Goal: Information Seeking & Learning: Check status

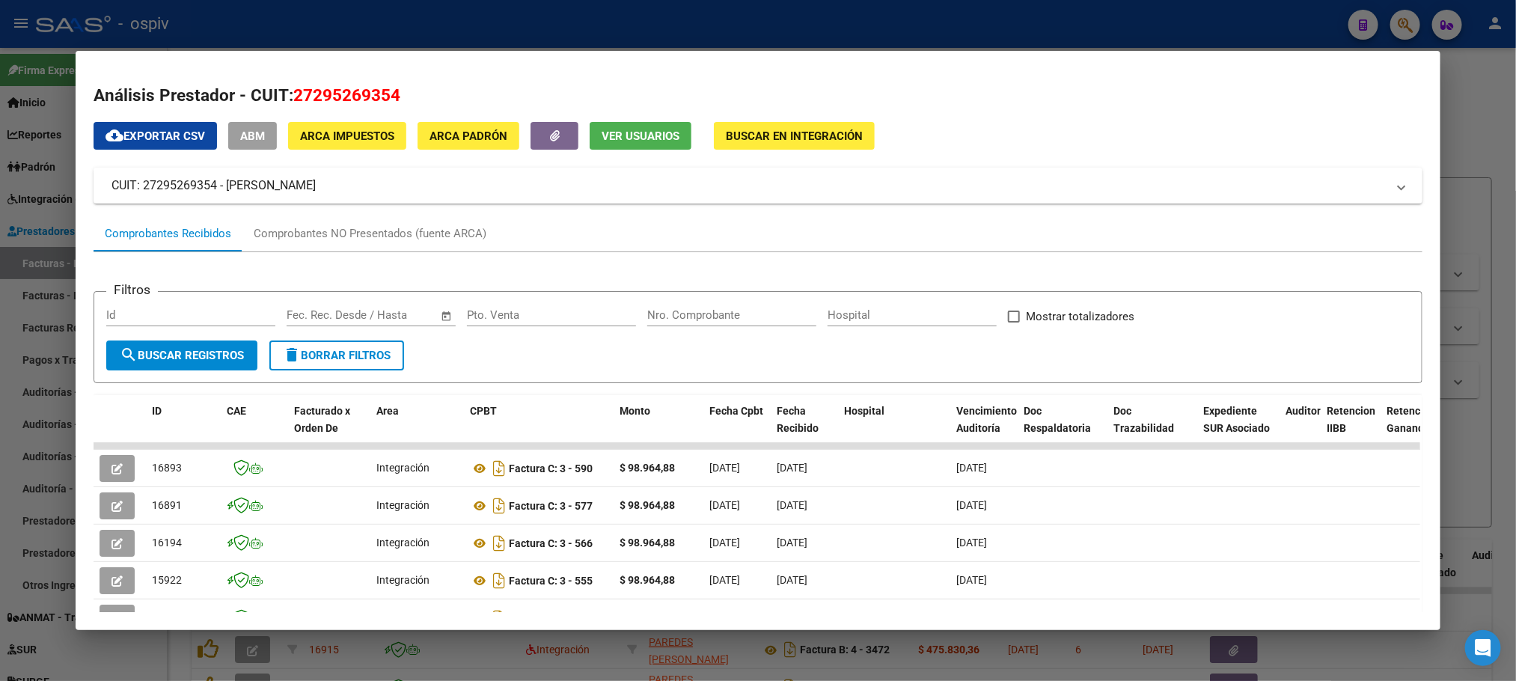
click at [373, 21] on div at bounding box center [758, 340] width 1516 height 681
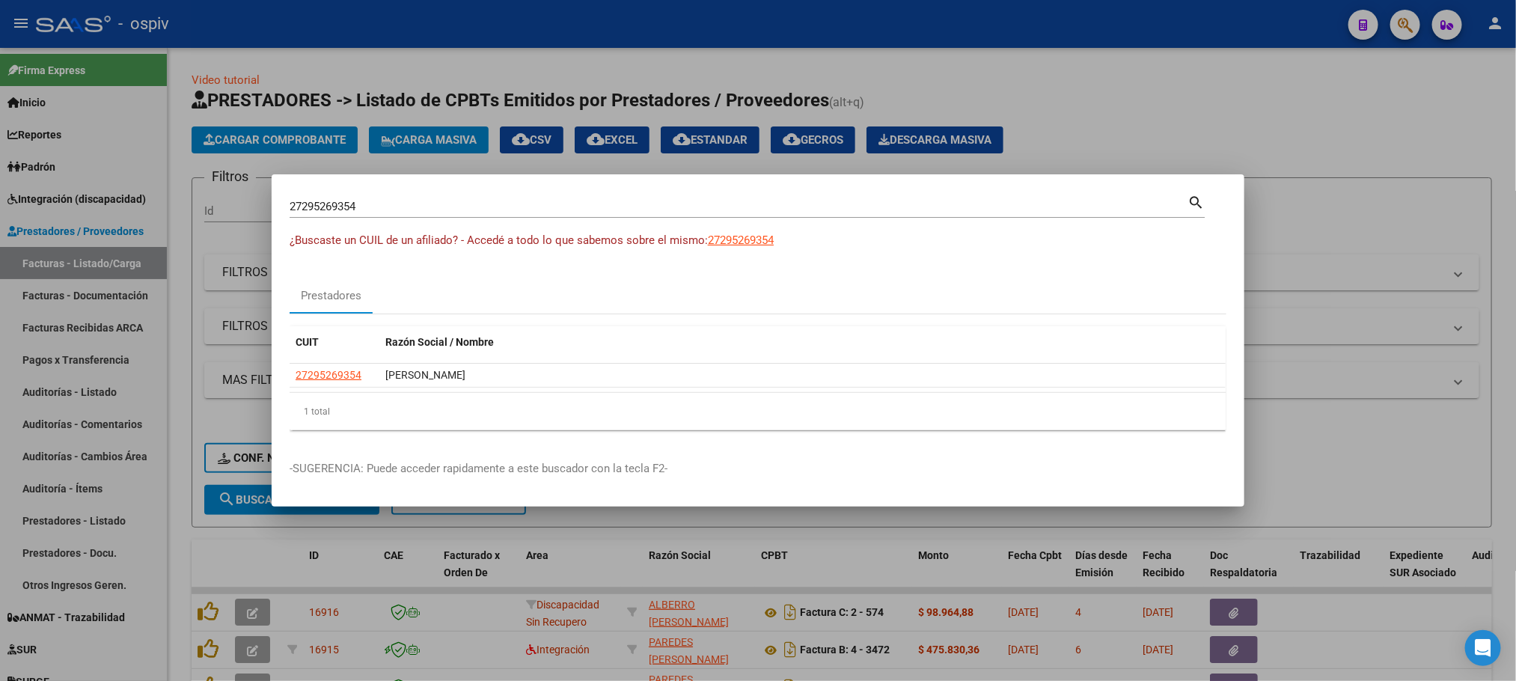
click at [375, 21] on div at bounding box center [758, 340] width 1516 height 681
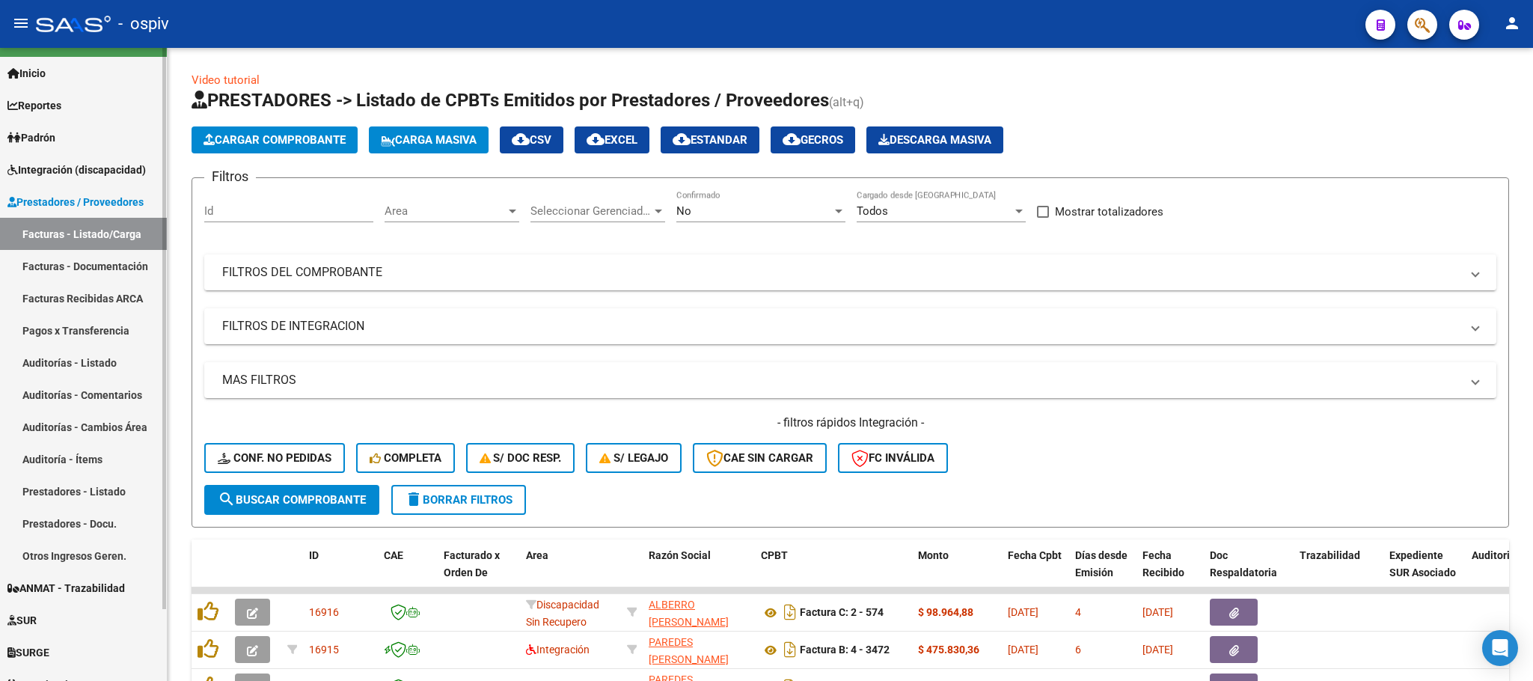
scroll to position [79, 0]
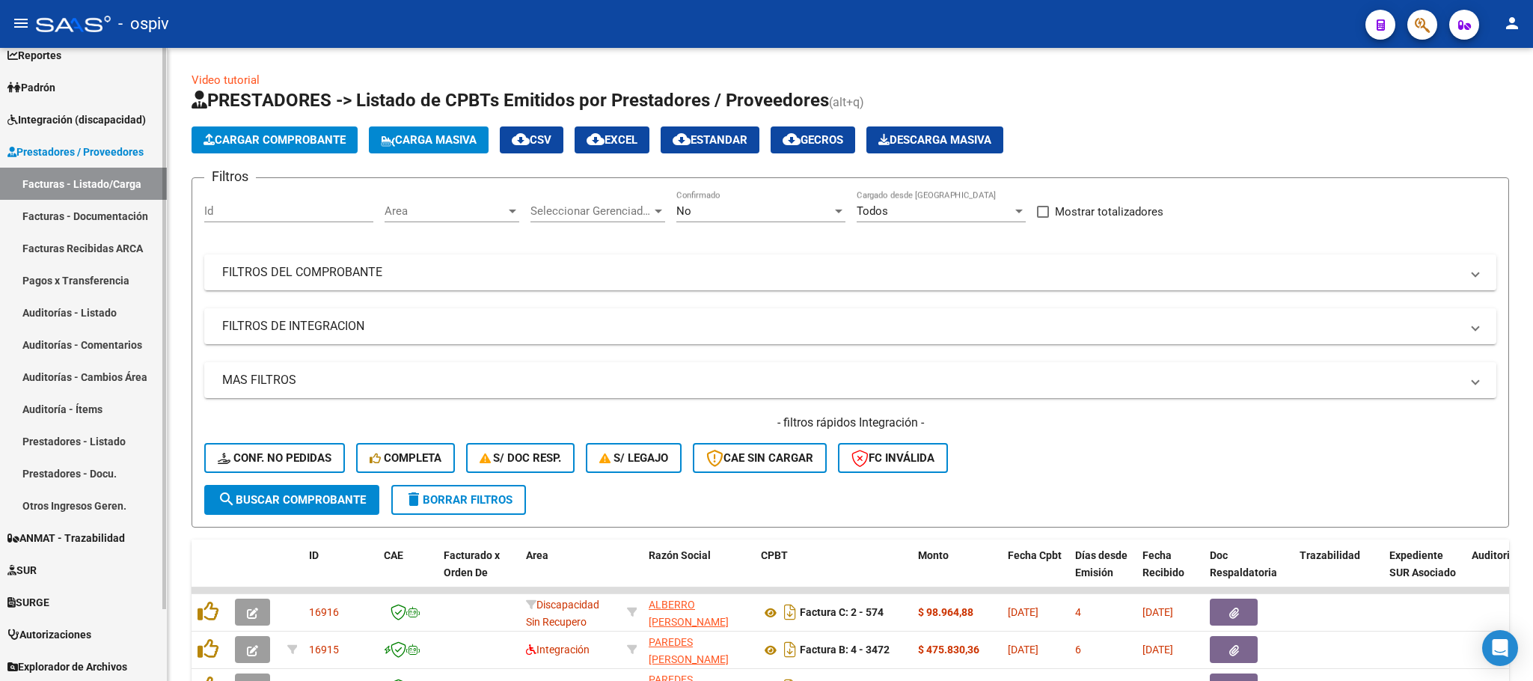
click at [97, 537] on span "ANMAT - Trazabilidad" at bounding box center [65, 538] width 117 height 16
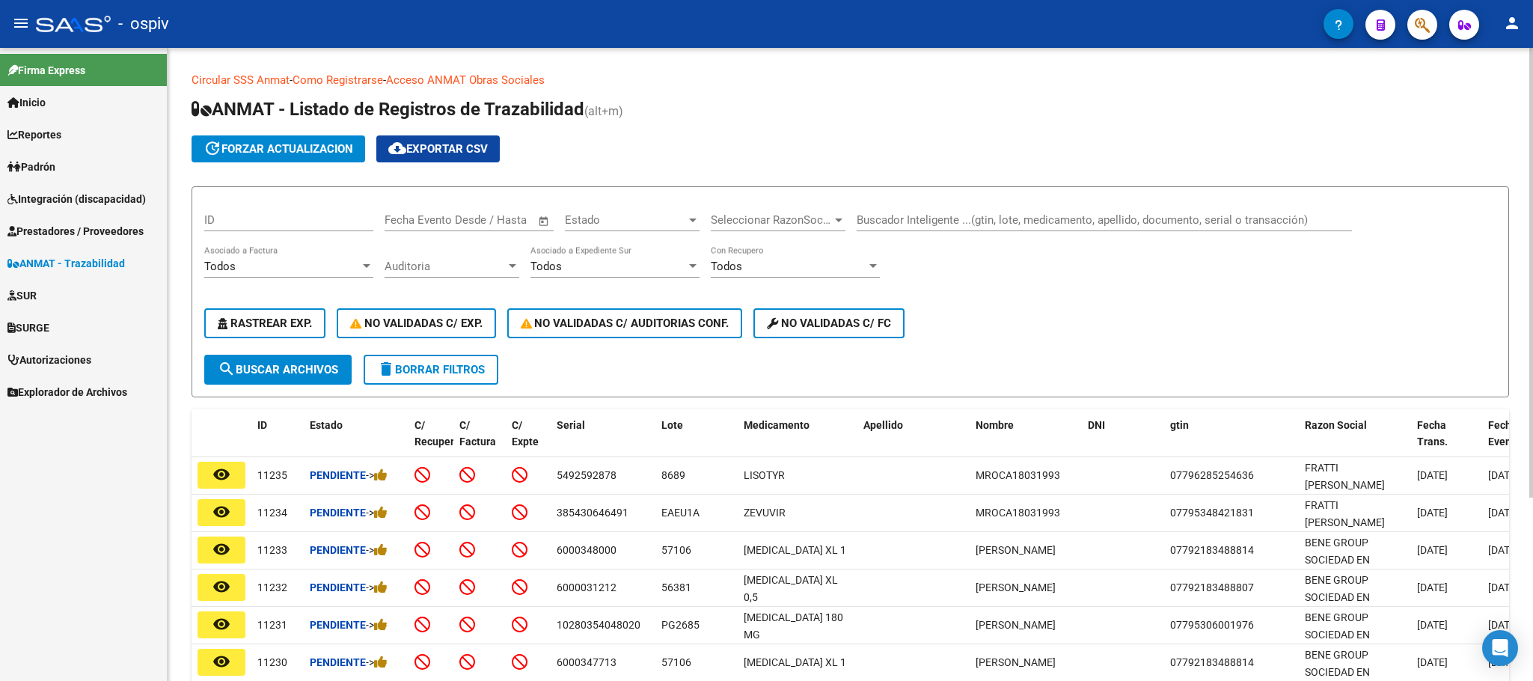
click at [905, 227] on div "Buscador Inteligente ...(gtin, lote, medicamento, apellido, documento, serial o…" at bounding box center [1104, 215] width 495 height 32
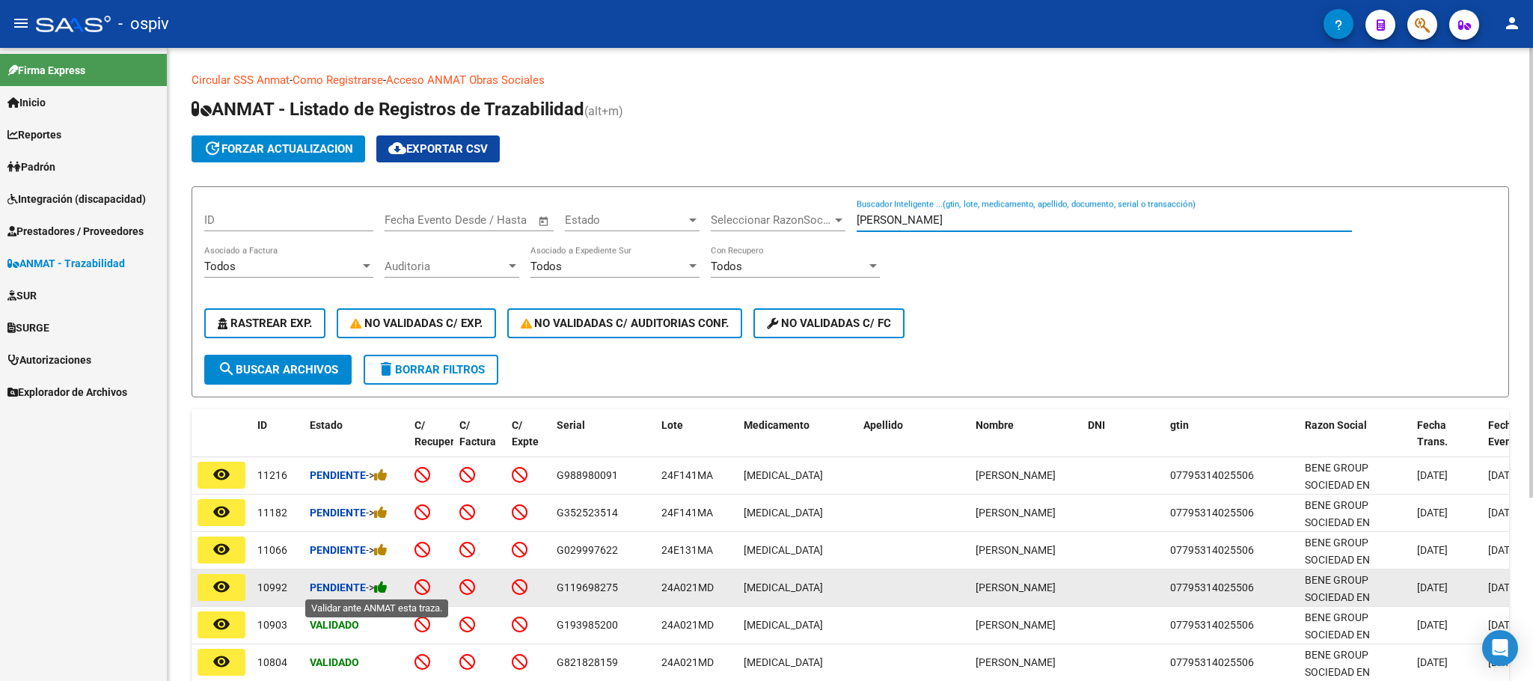
type input "lara"
click at [388, 590] on icon at bounding box center [380, 587] width 13 height 14
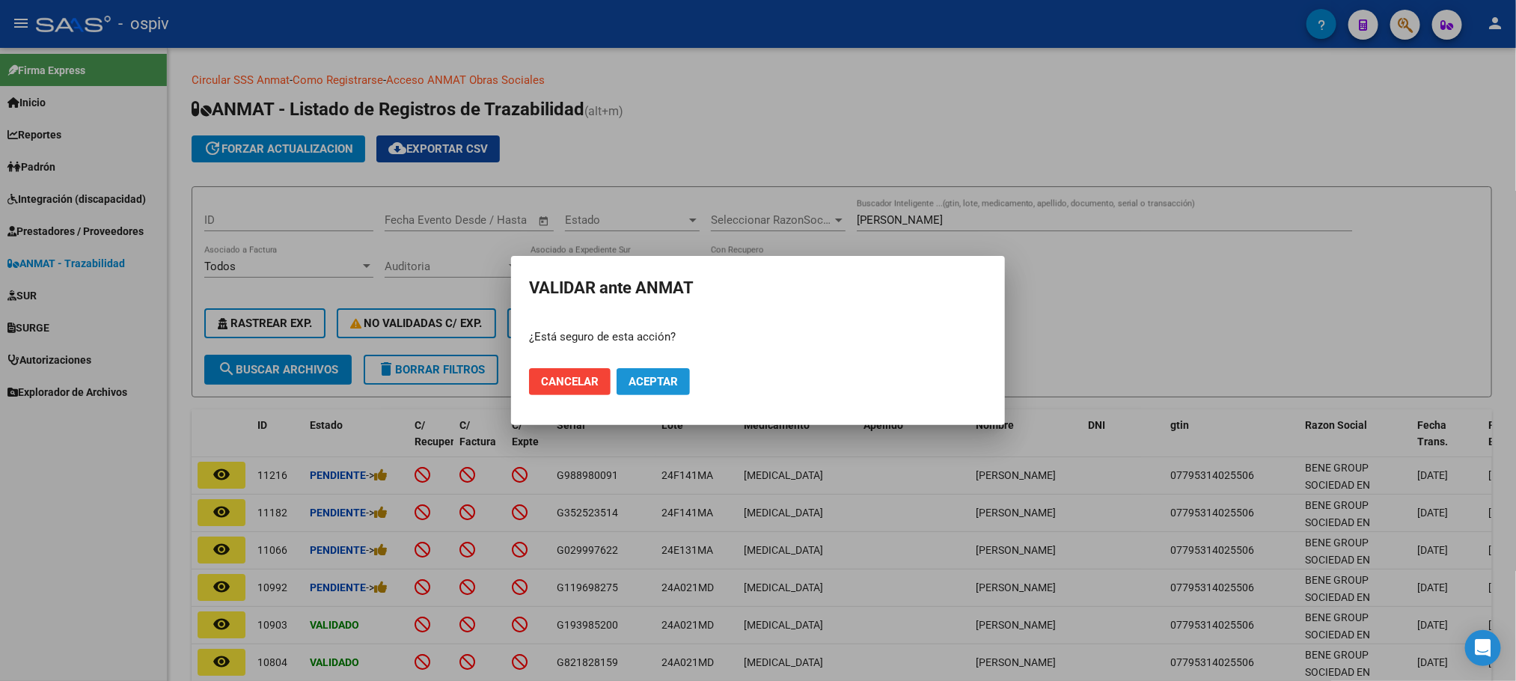
click at [664, 384] on span "Aceptar" at bounding box center [652, 381] width 49 height 13
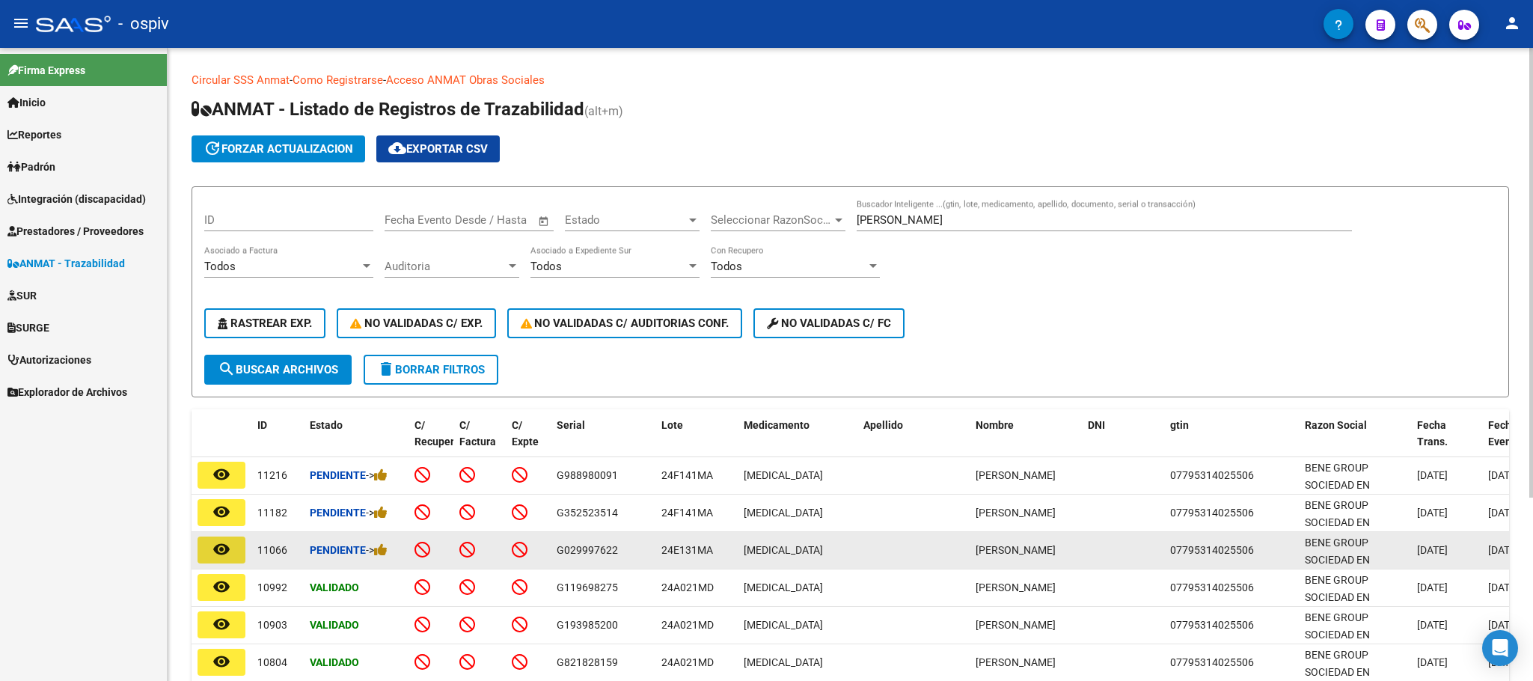
click at [227, 551] on mat-icon "remove_red_eye" at bounding box center [221, 549] width 18 height 18
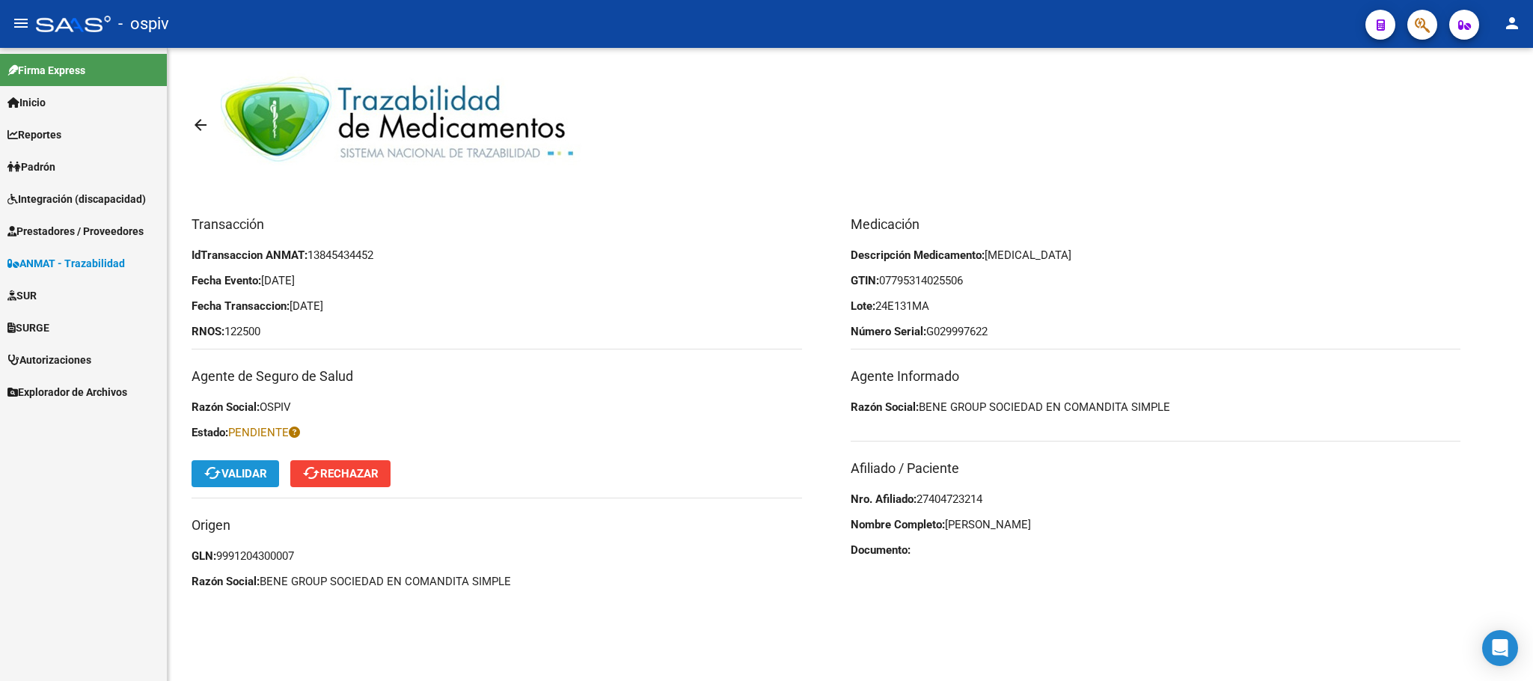
click at [252, 474] on span "cached Validar" at bounding box center [236, 473] width 64 height 13
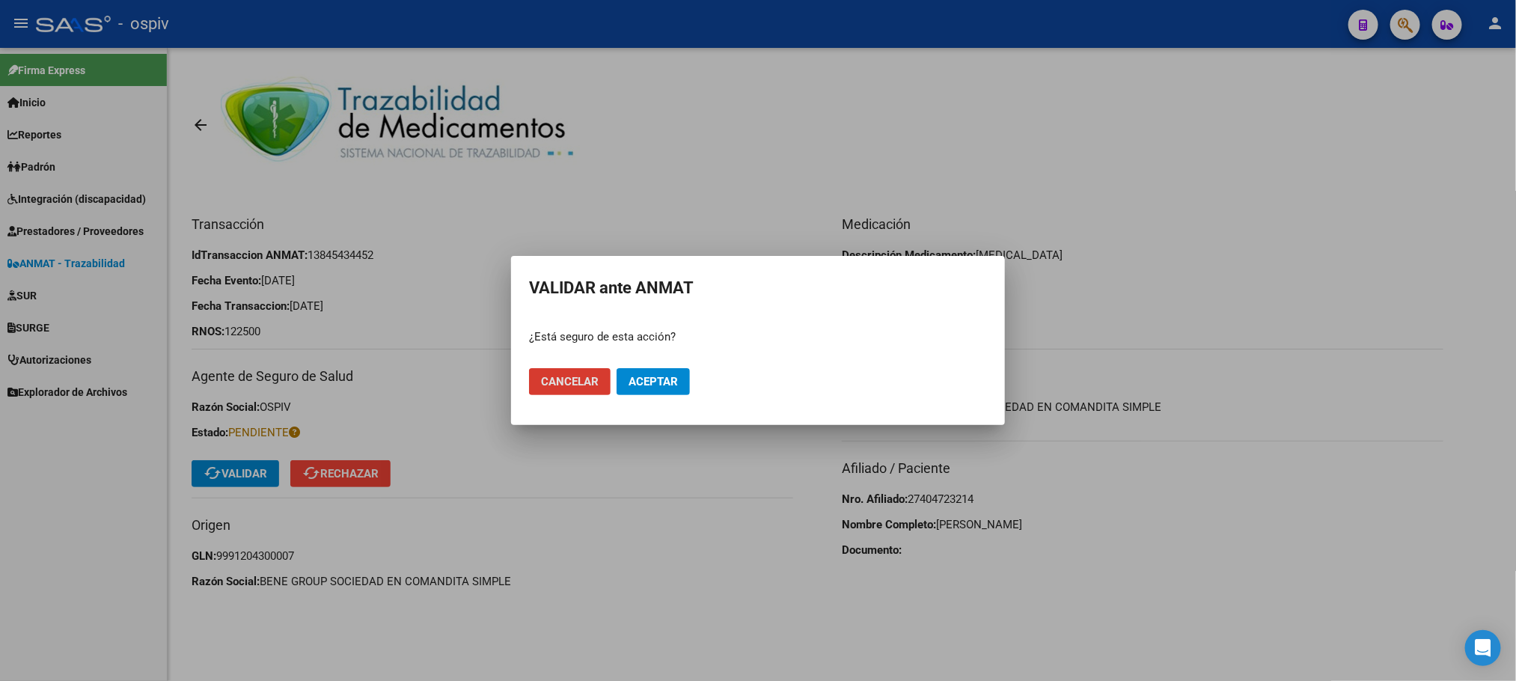
click at [655, 384] on span "Aceptar" at bounding box center [652, 381] width 49 height 13
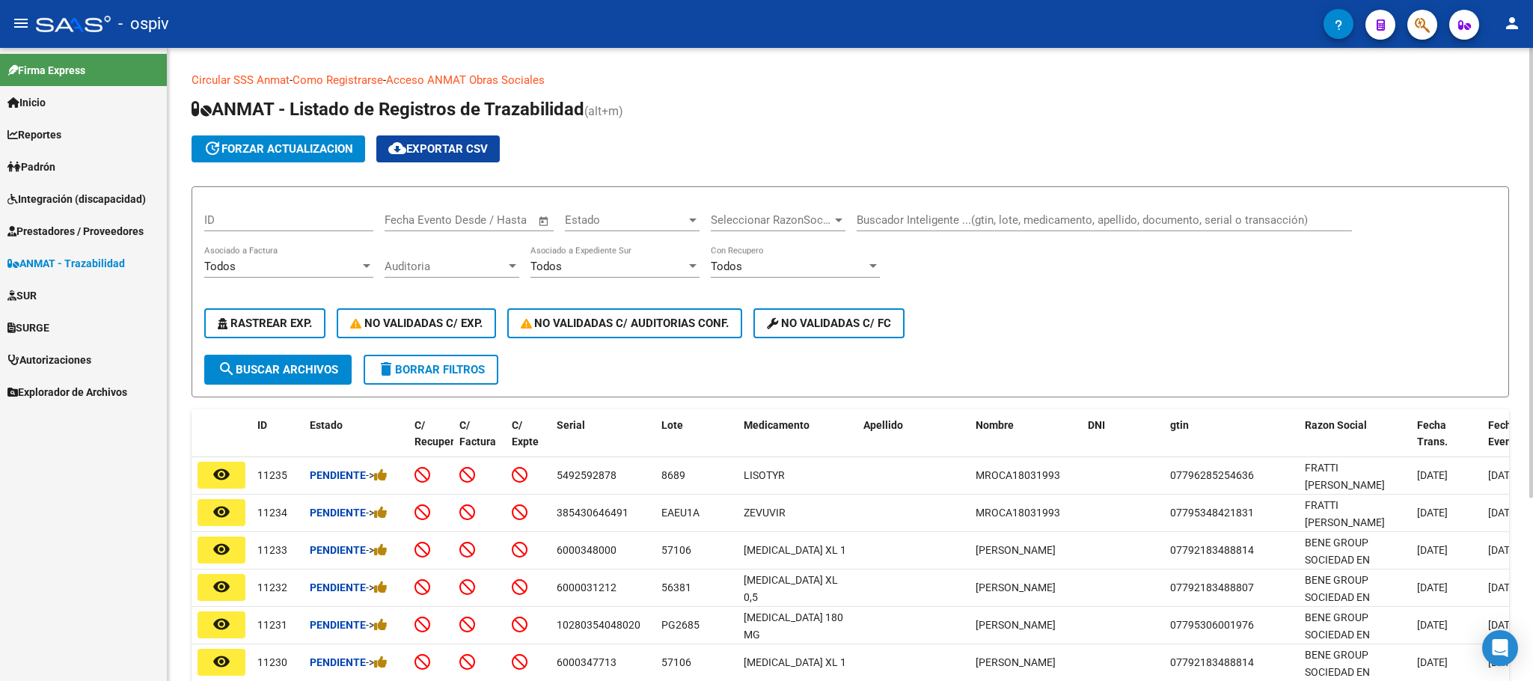
click at [949, 223] on input "Buscador Inteligente ...(gtin, lote, medicamento, apellido, documento, serial o…" at bounding box center [1104, 219] width 495 height 13
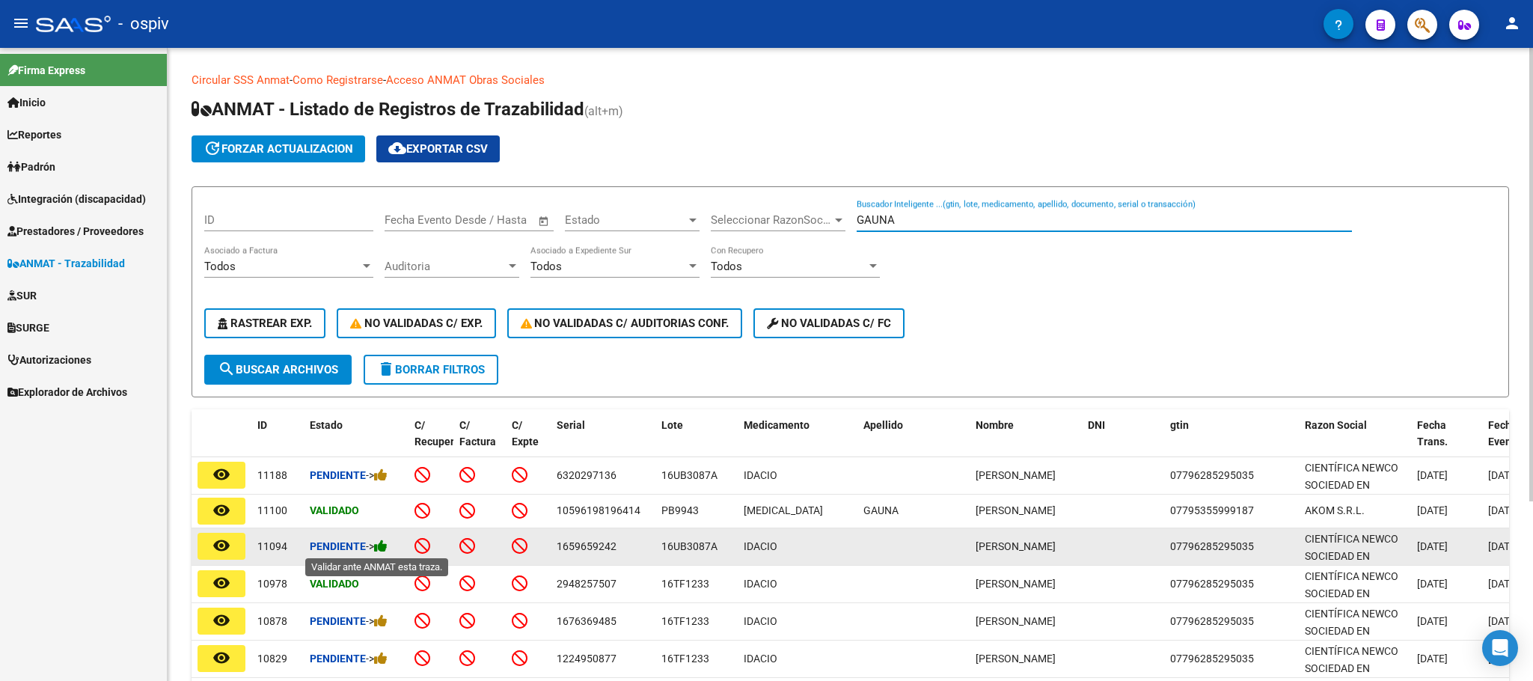
type input "GAUNA"
click at [385, 546] on icon at bounding box center [380, 546] width 13 height 14
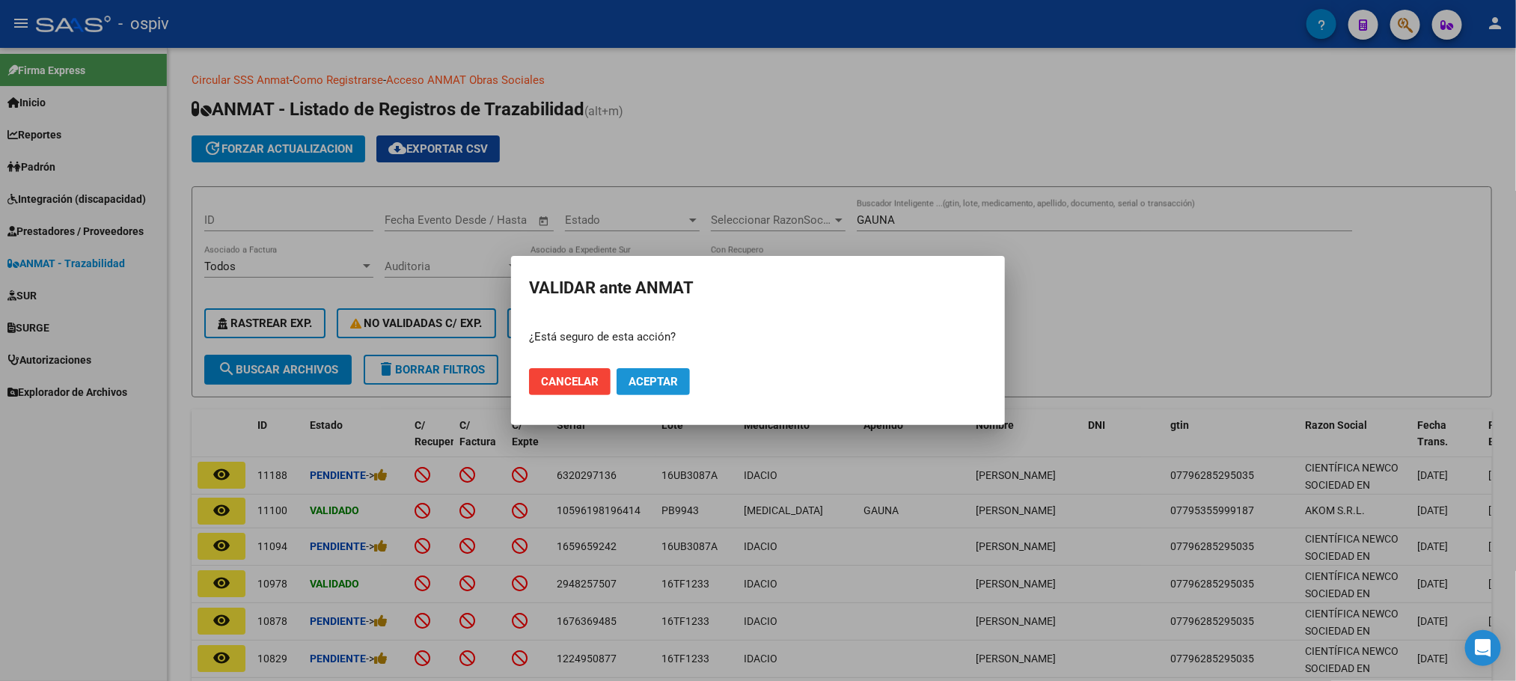
click at [662, 377] on span "Aceptar" at bounding box center [652, 381] width 49 height 13
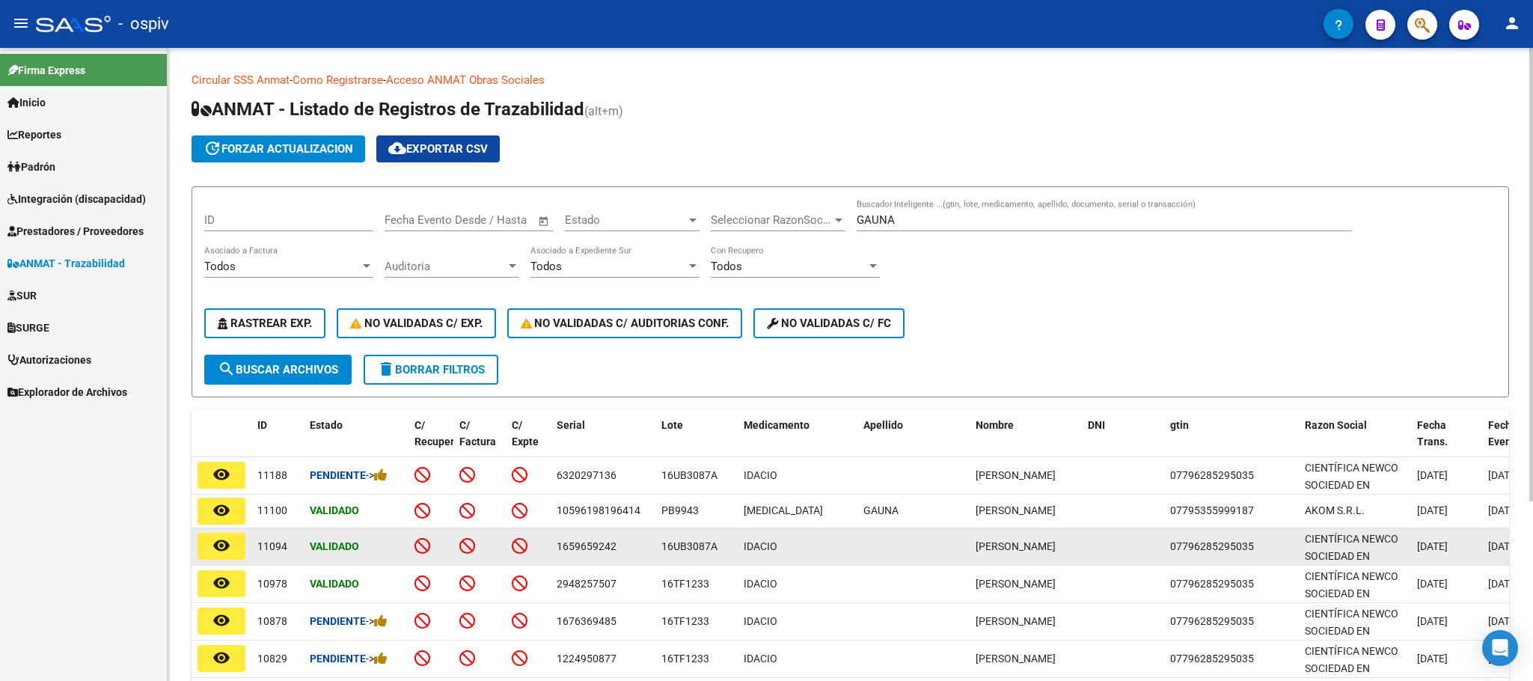
click at [227, 550] on mat-icon "remove_red_eye" at bounding box center [221, 545] width 18 height 18
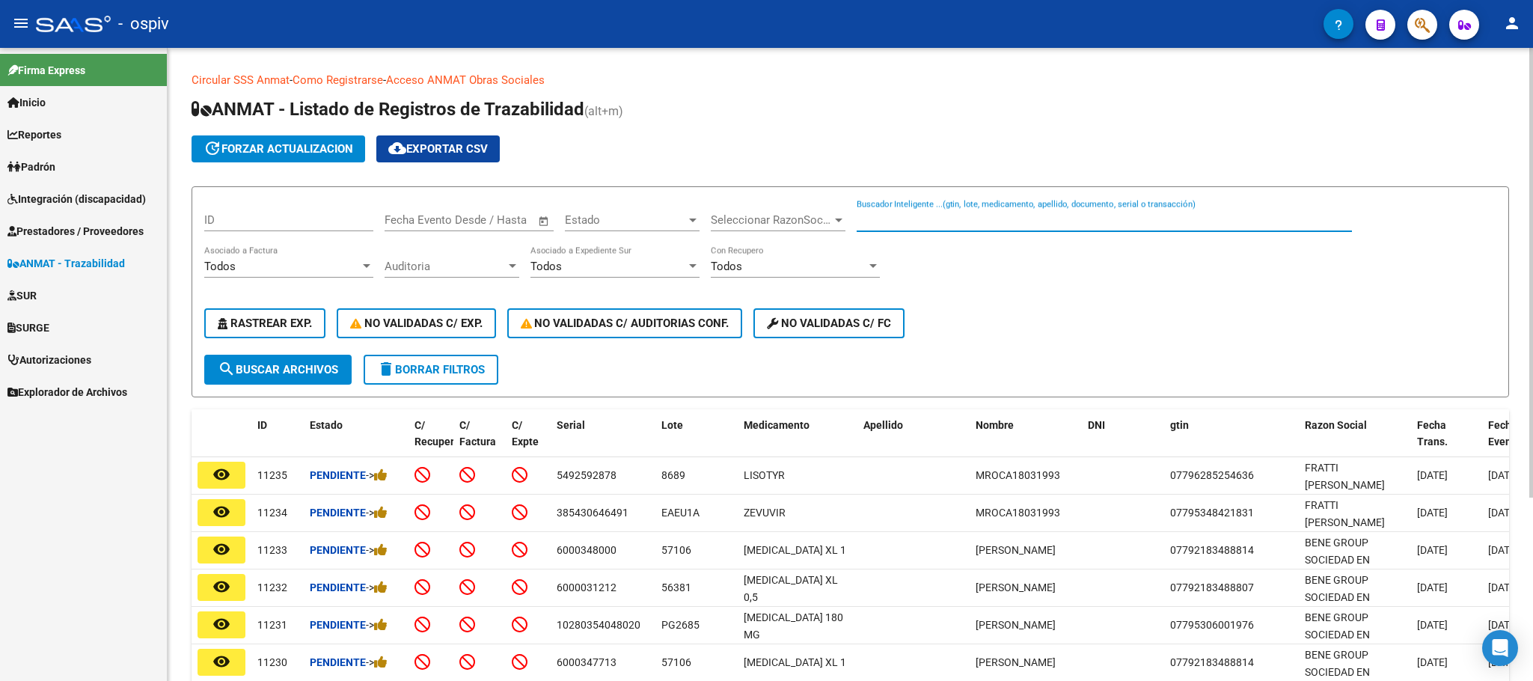
click at [947, 221] on input "Buscador Inteligente ...(gtin, lote, medicamento, apellido, documento, serial o…" at bounding box center [1104, 219] width 495 height 13
type input "R"
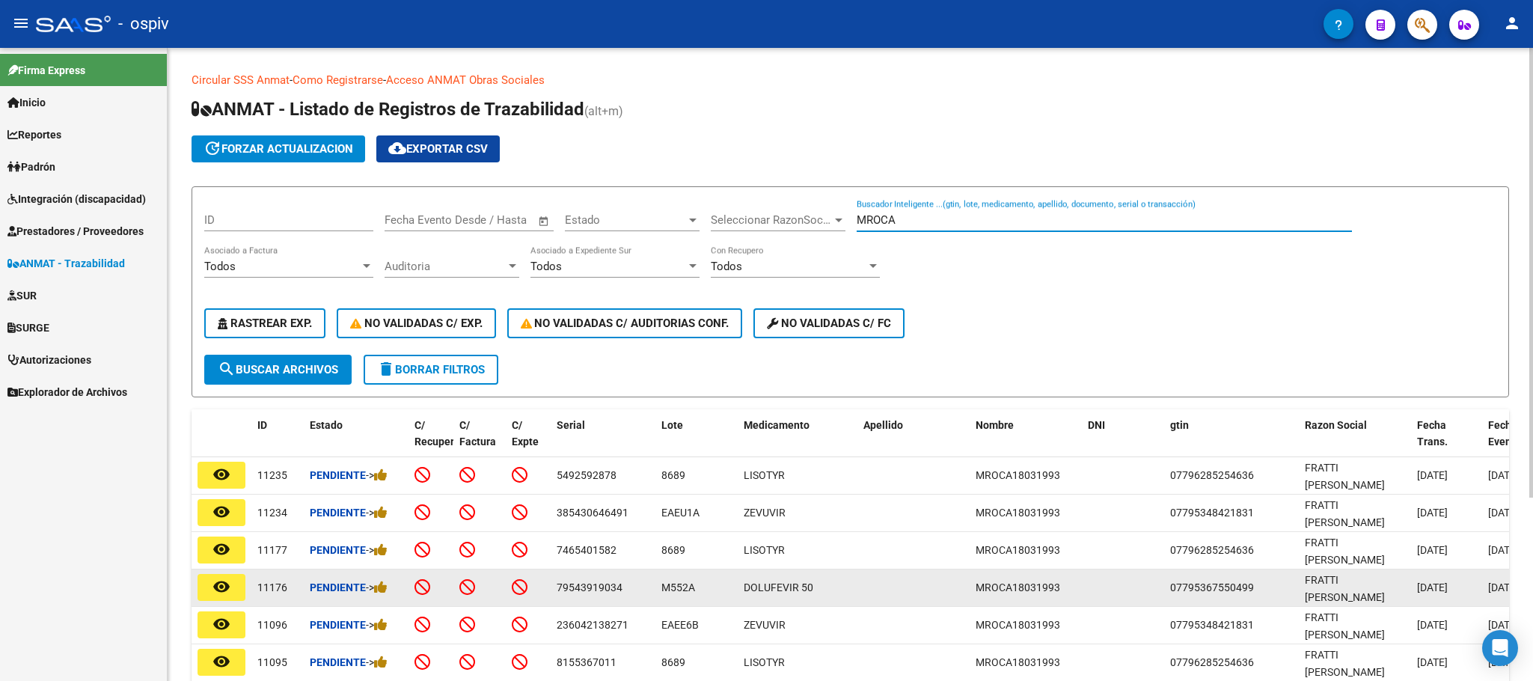
scroll to position [187, 0]
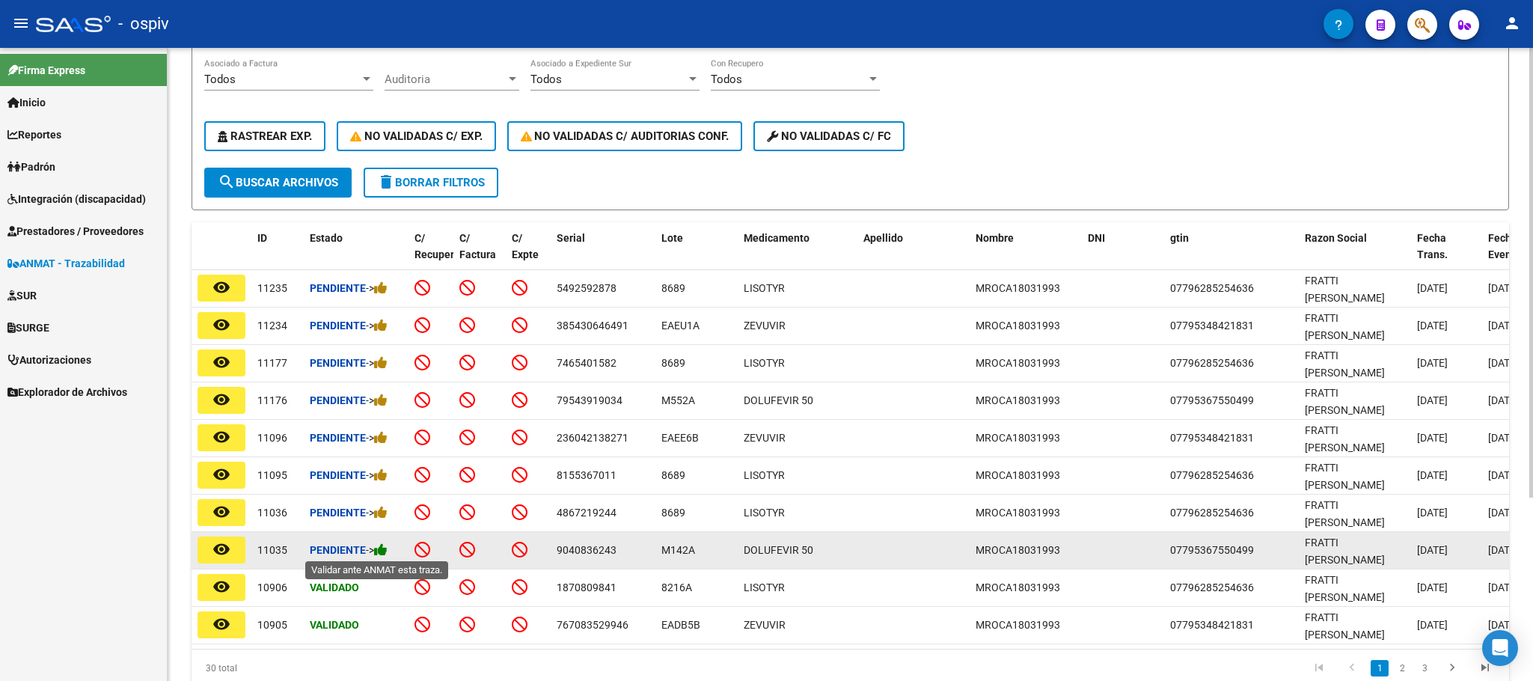
type input "MROCA"
click at [387, 546] on icon at bounding box center [380, 549] width 13 height 14
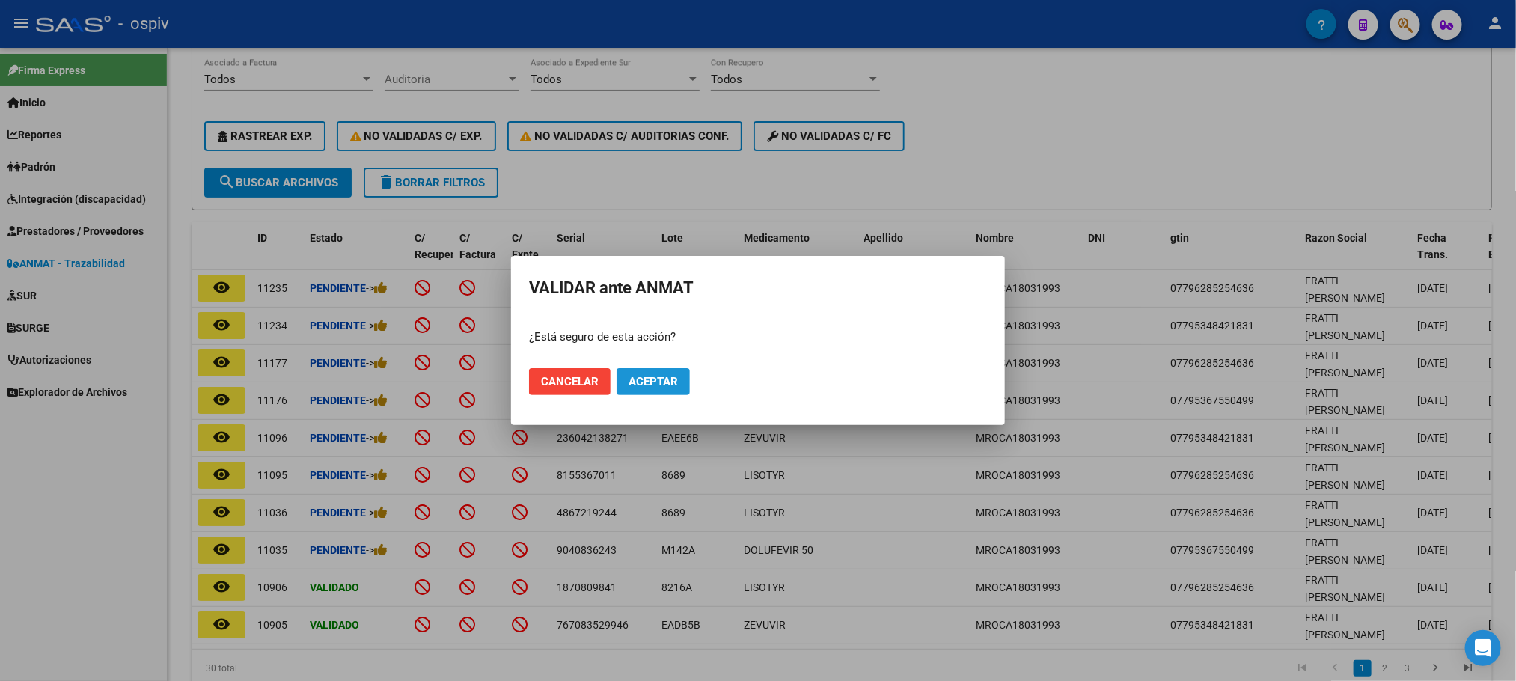
click at [658, 386] on span "Aceptar" at bounding box center [652, 381] width 49 height 13
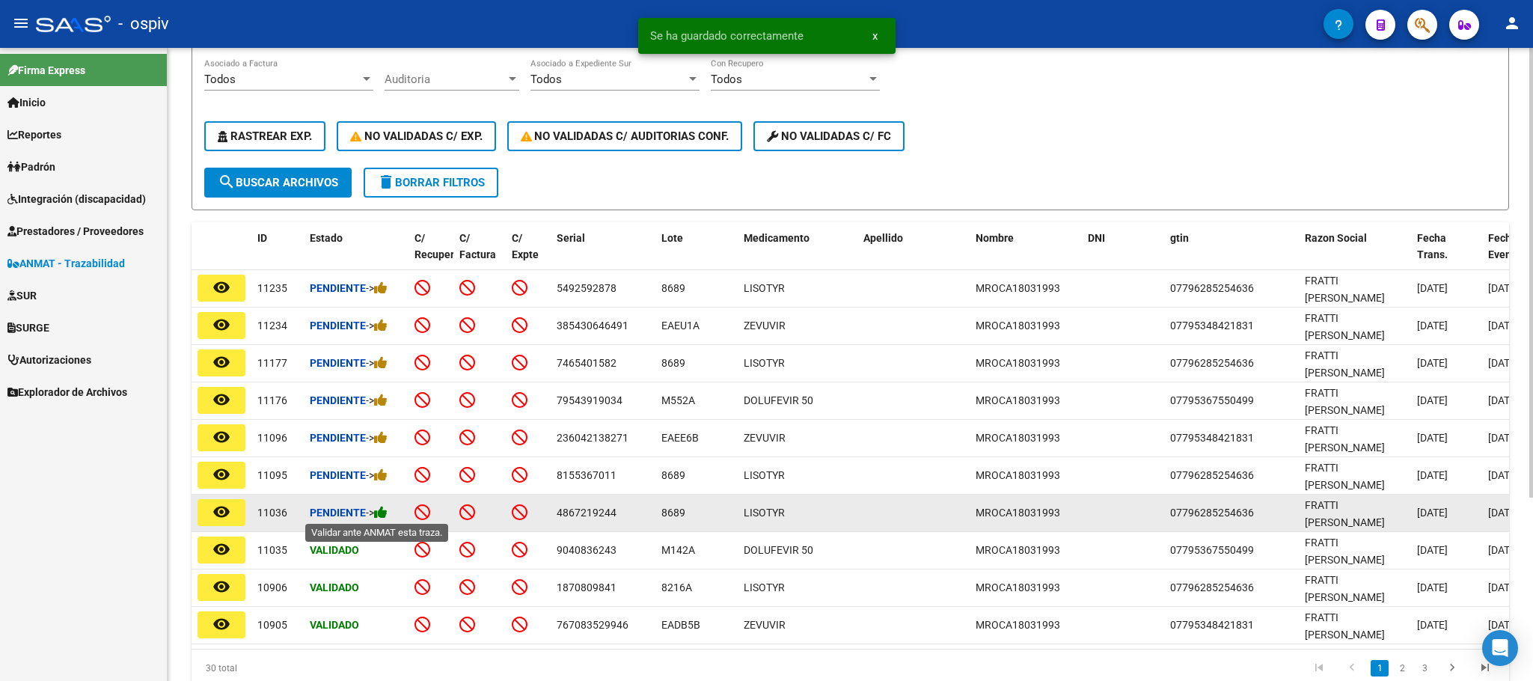
click at [388, 513] on icon at bounding box center [380, 512] width 13 height 14
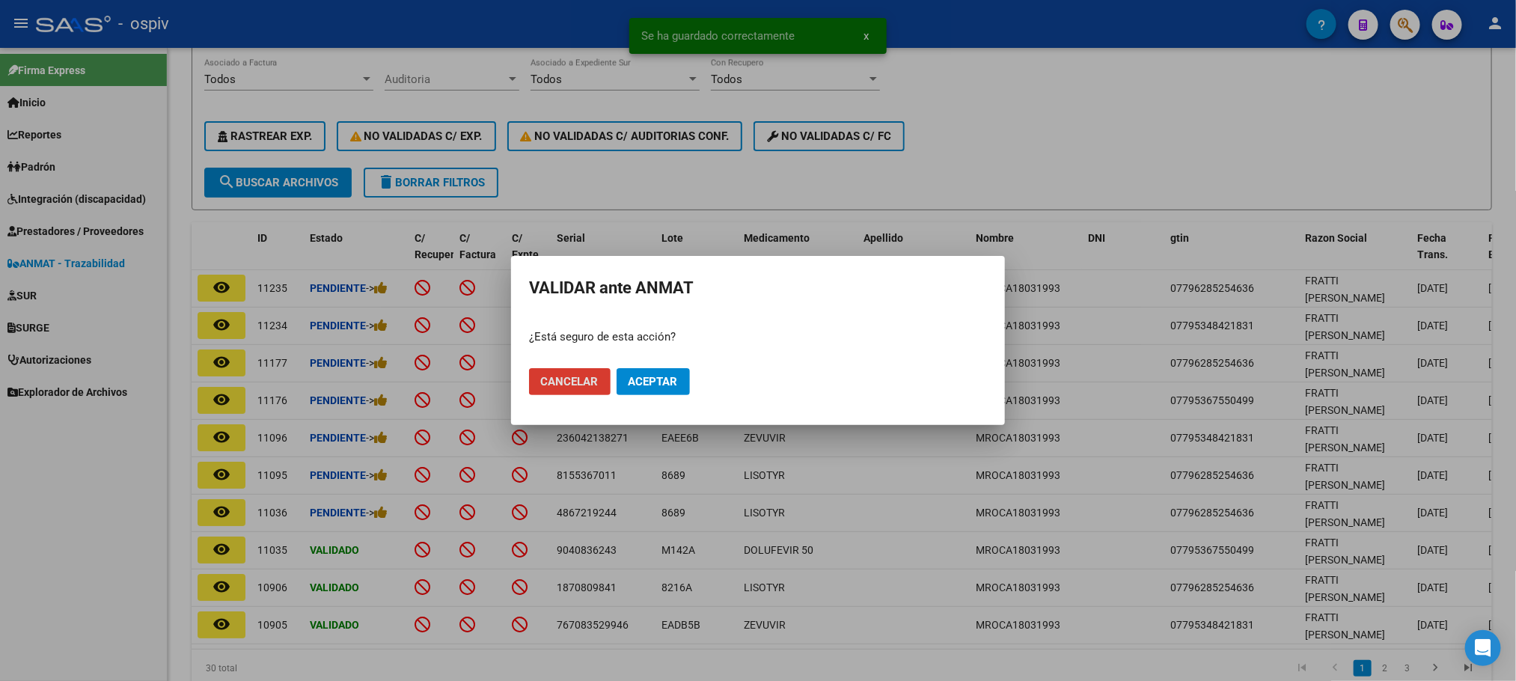
click at [644, 377] on span "Aceptar" at bounding box center [652, 381] width 49 height 13
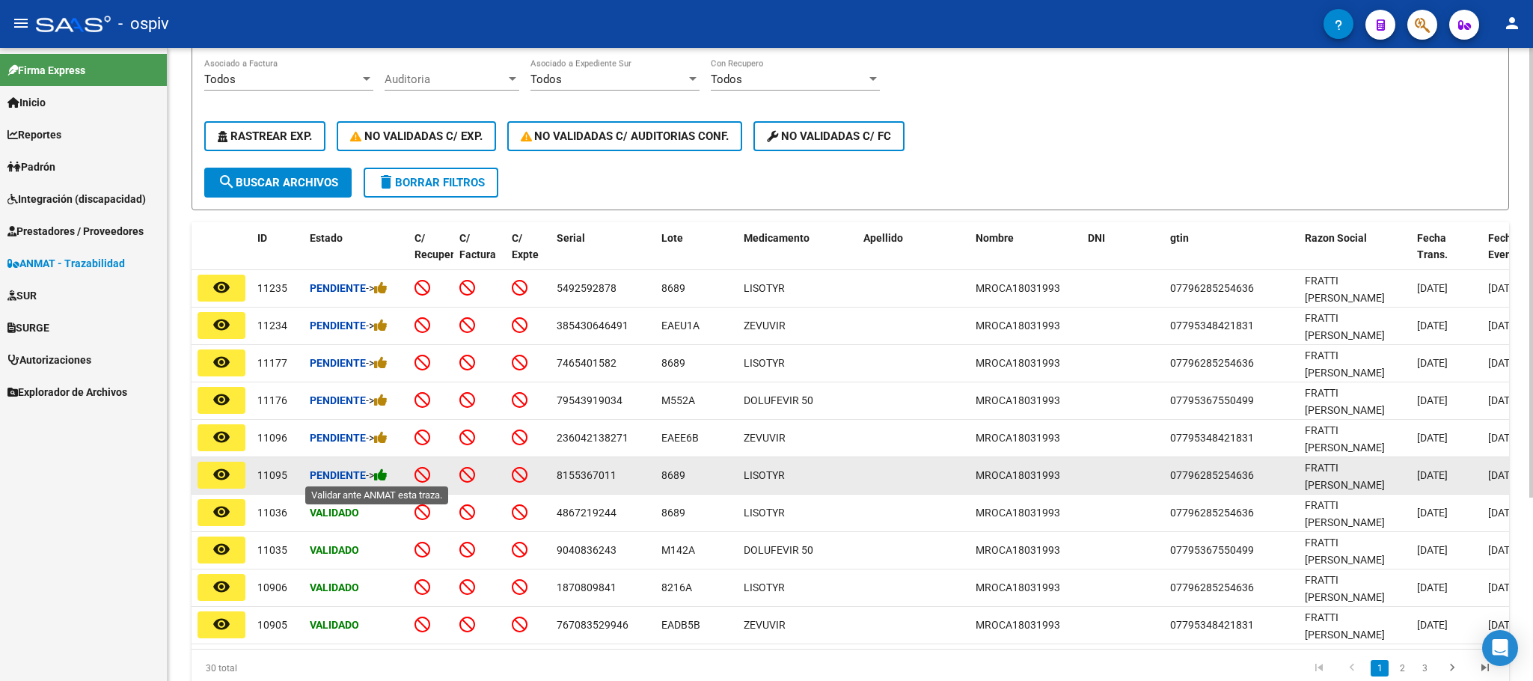
click at [384, 474] on icon at bounding box center [380, 475] width 13 height 14
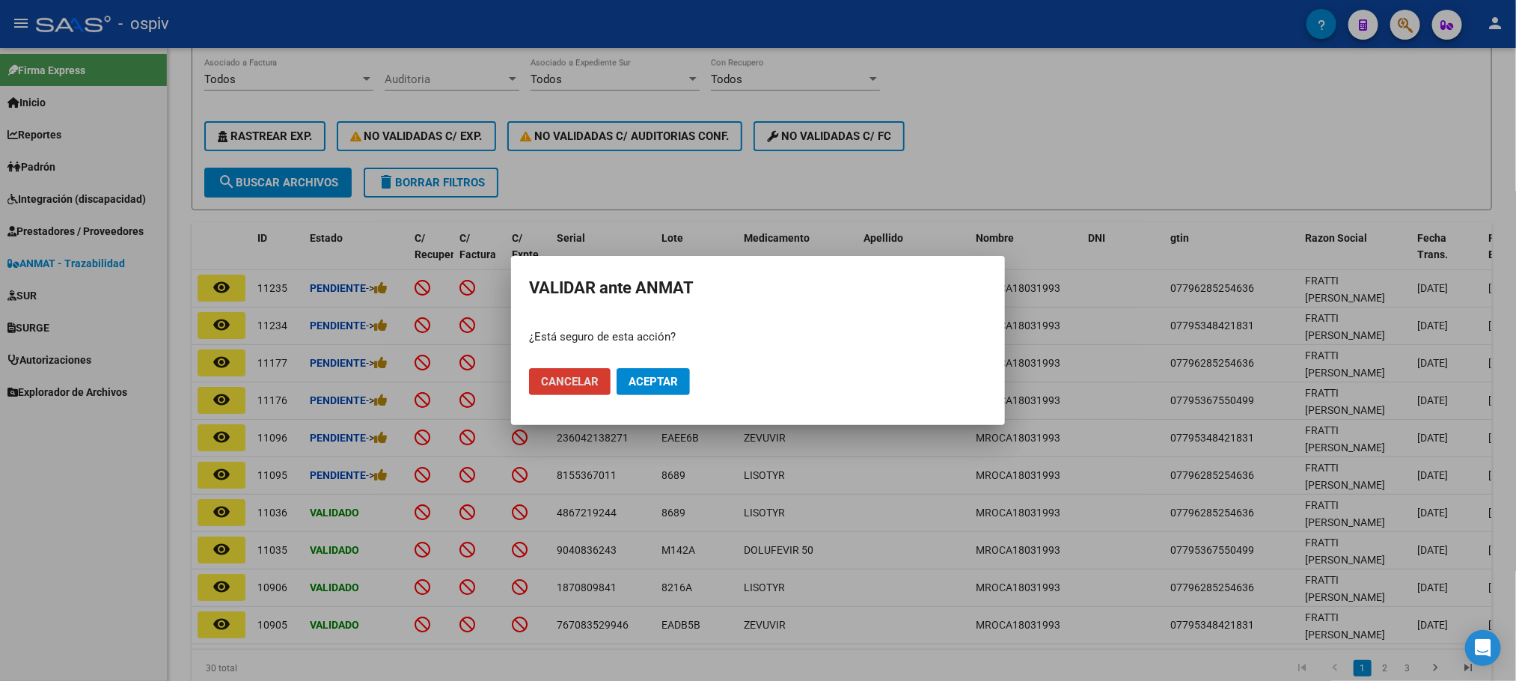
click at [642, 376] on span "Aceptar" at bounding box center [652, 381] width 49 height 13
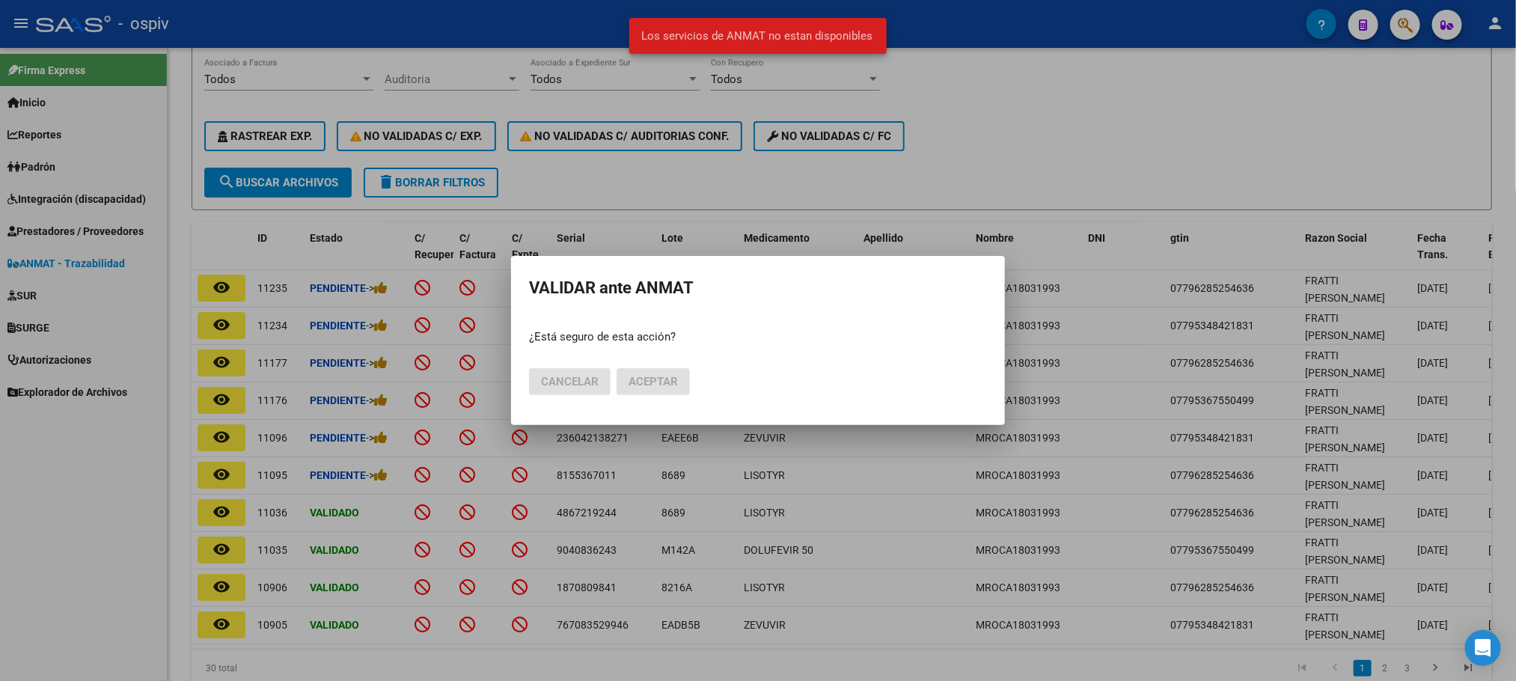
click at [1074, 147] on div at bounding box center [758, 340] width 1516 height 681
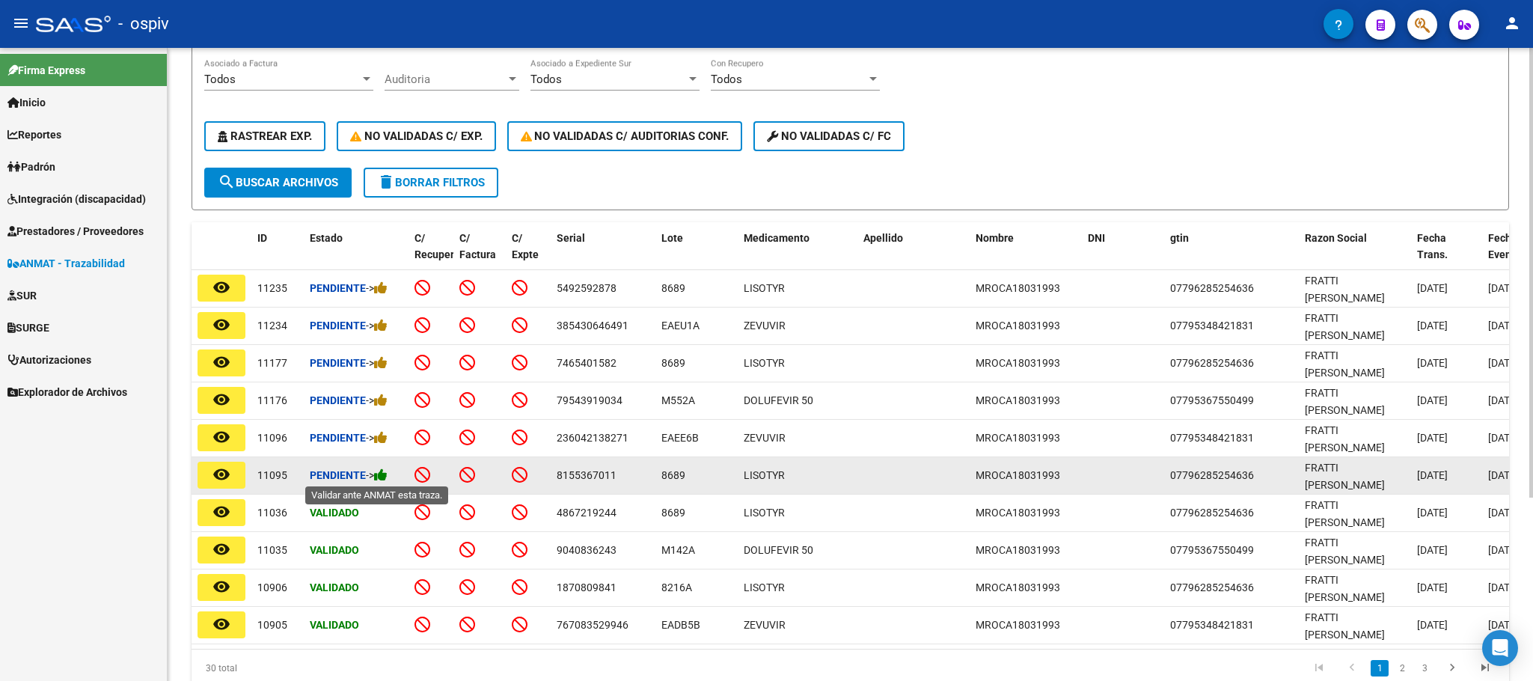
click at [387, 478] on icon at bounding box center [380, 475] width 13 height 14
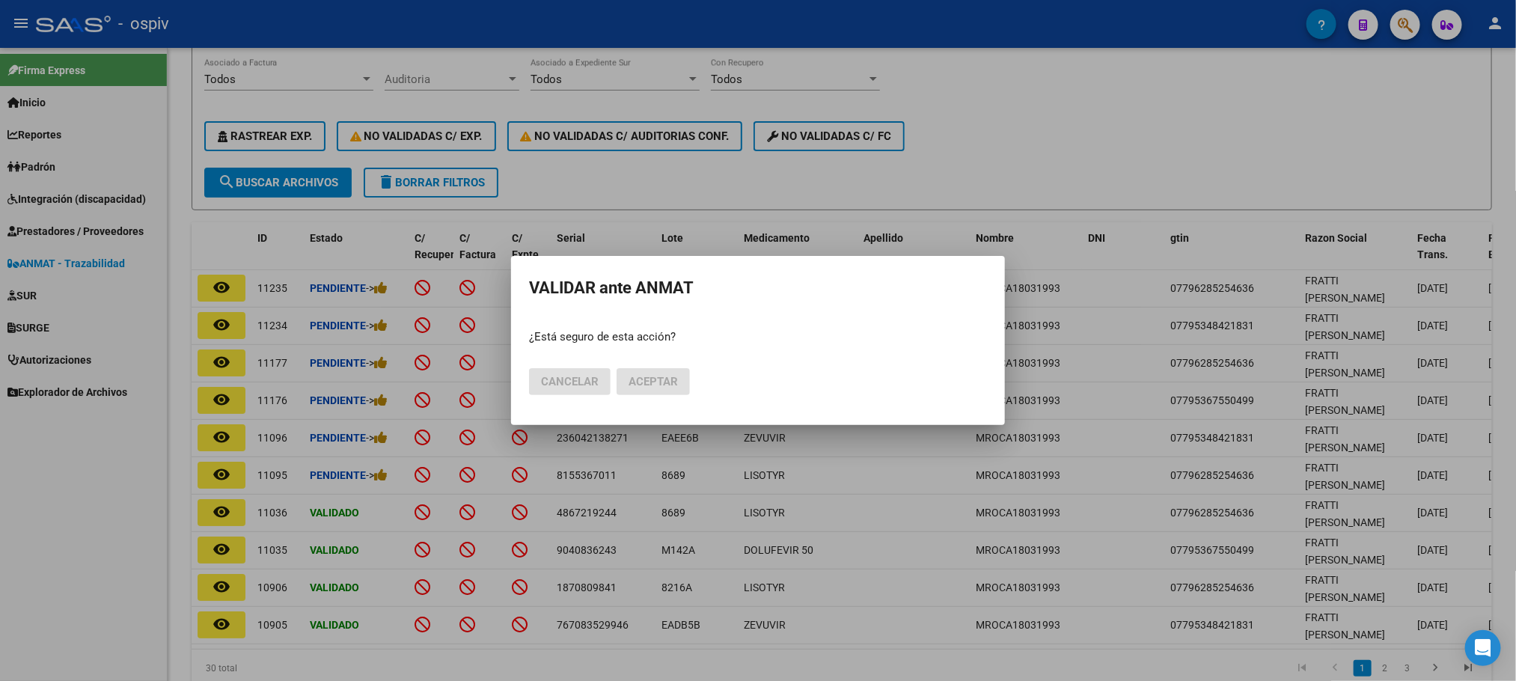
click at [1015, 151] on div at bounding box center [758, 340] width 1516 height 681
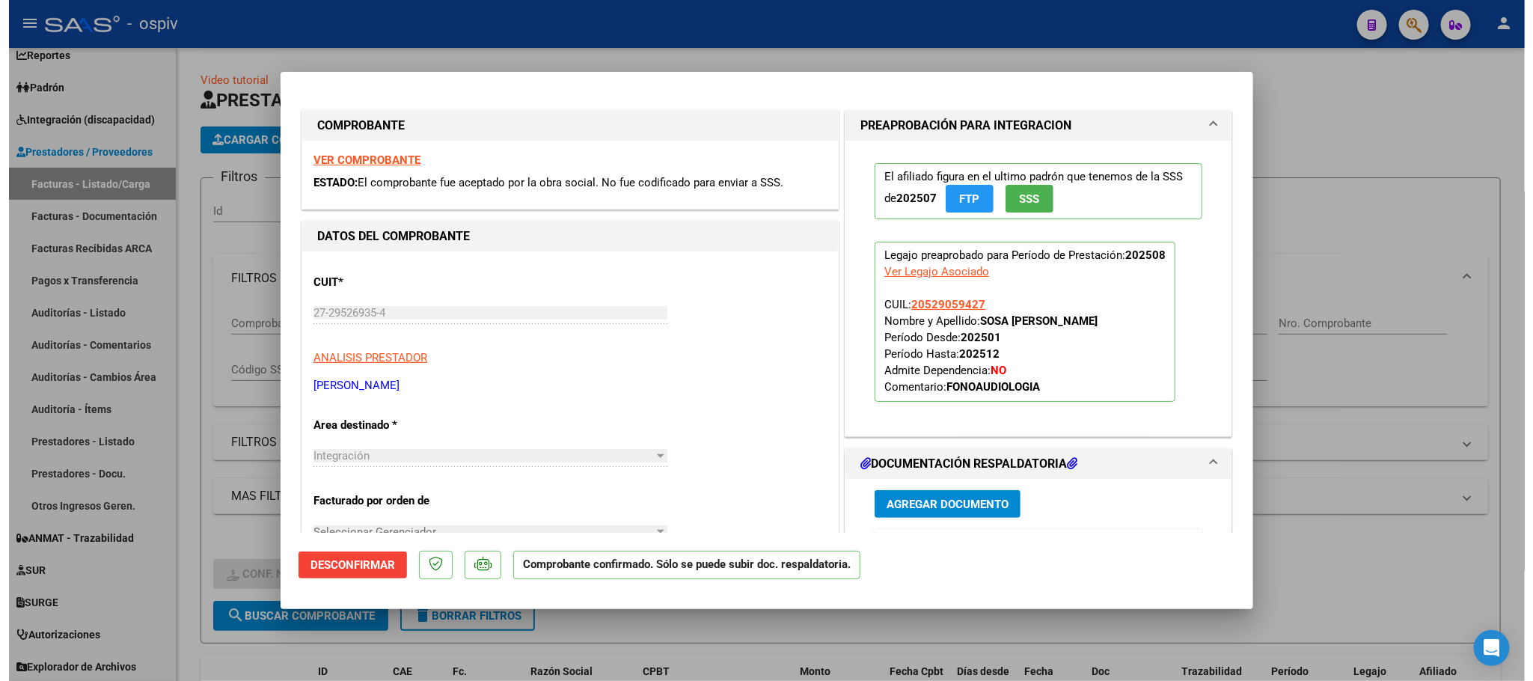
scroll to position [287, 0]
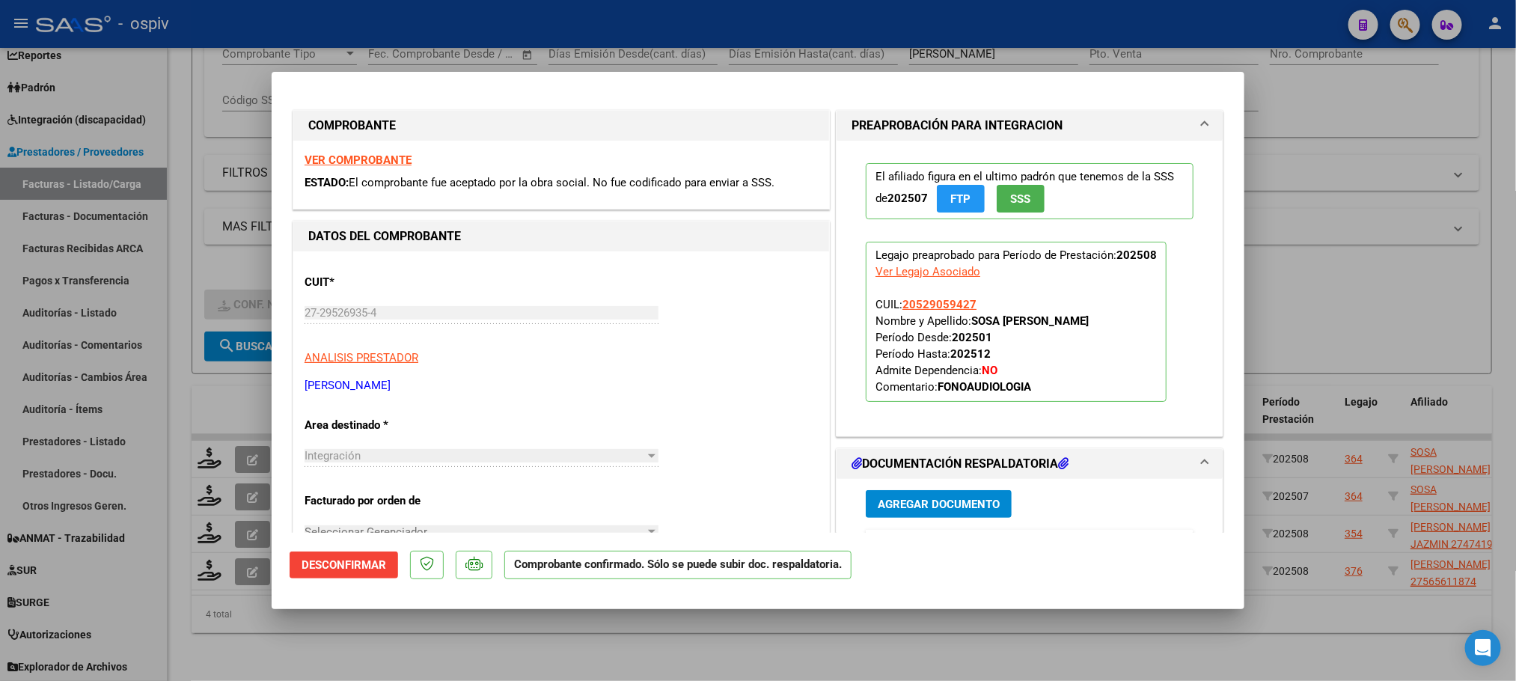
click at [1131, 29] on div at bounding box center [758, 340] width 1516 height 681
type input "$ 0,00"
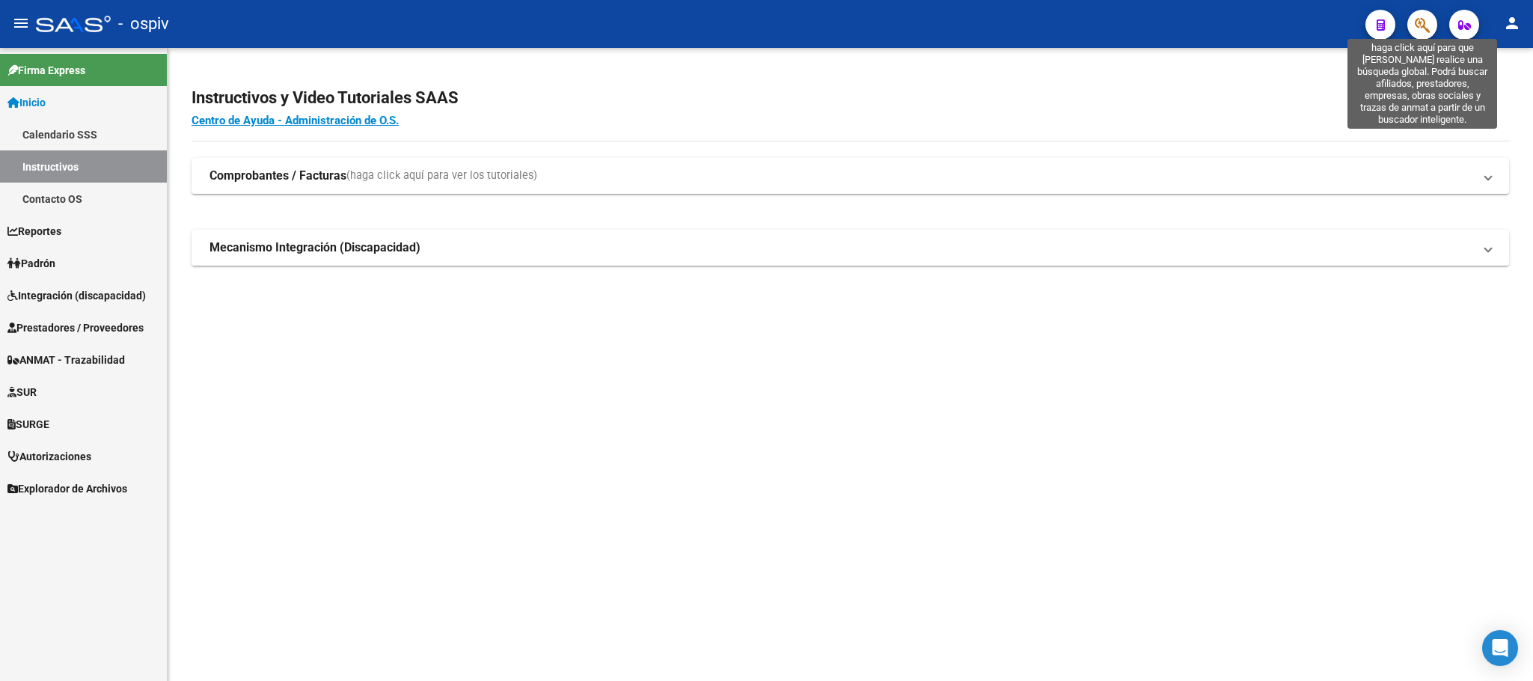
click at [1422, 27] on icon "button" at bounding box center [1422, 24] width 15 height 17
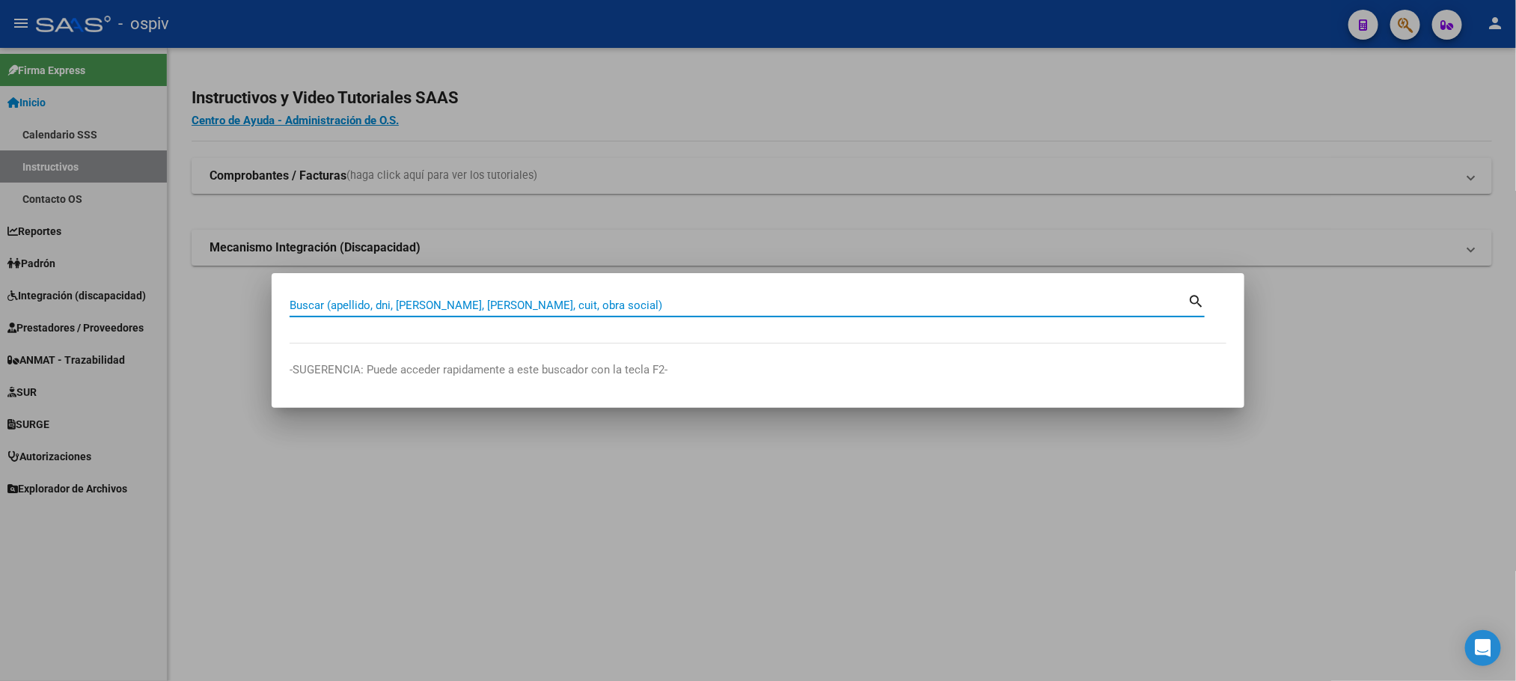
click at [568, 303] on input "Buscar (apellido, dni, cuil, nro traspaso, cuit, obra social)" at bounding box center [739, 305] width 898 height 13
paste input "20502570782"
type input "20502570782"
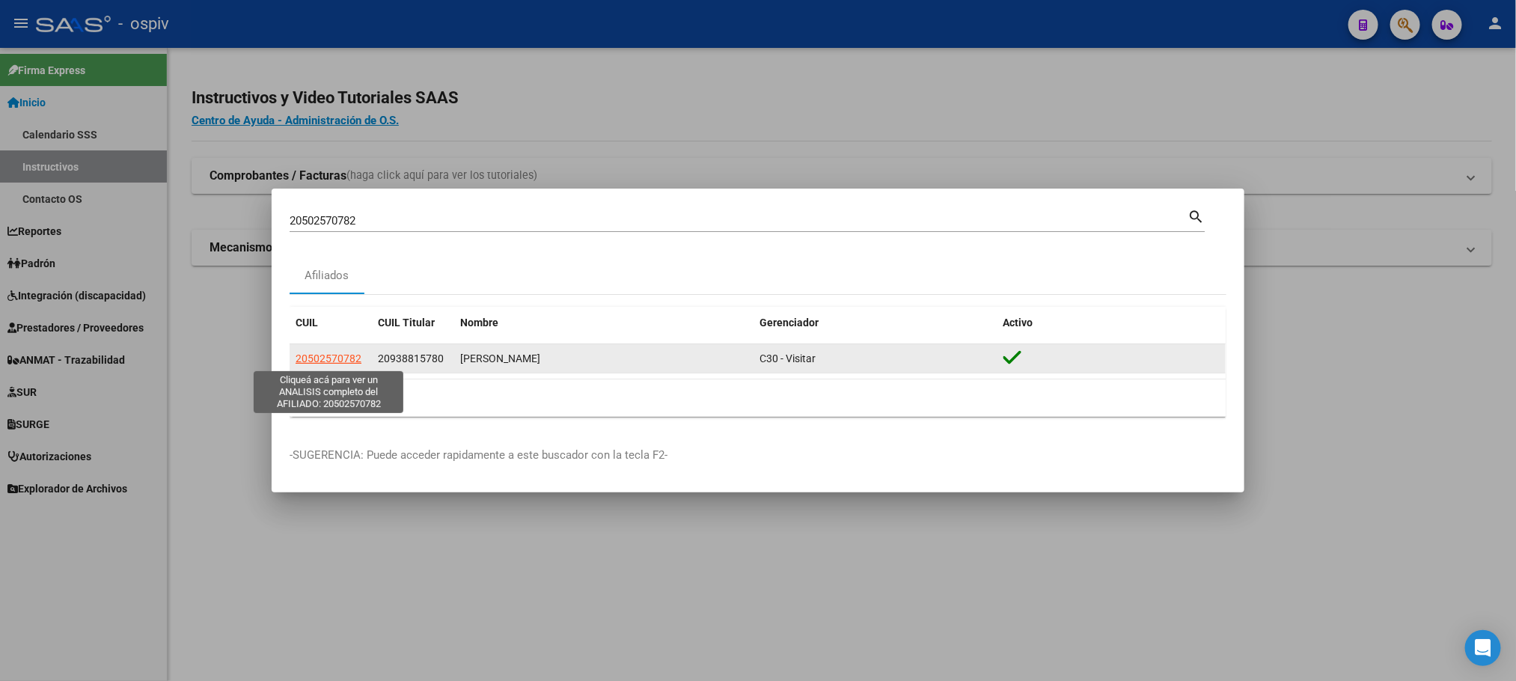
click at [339, 359] on span "20502570782" at bounding box center [329, 358] width 66 height 12
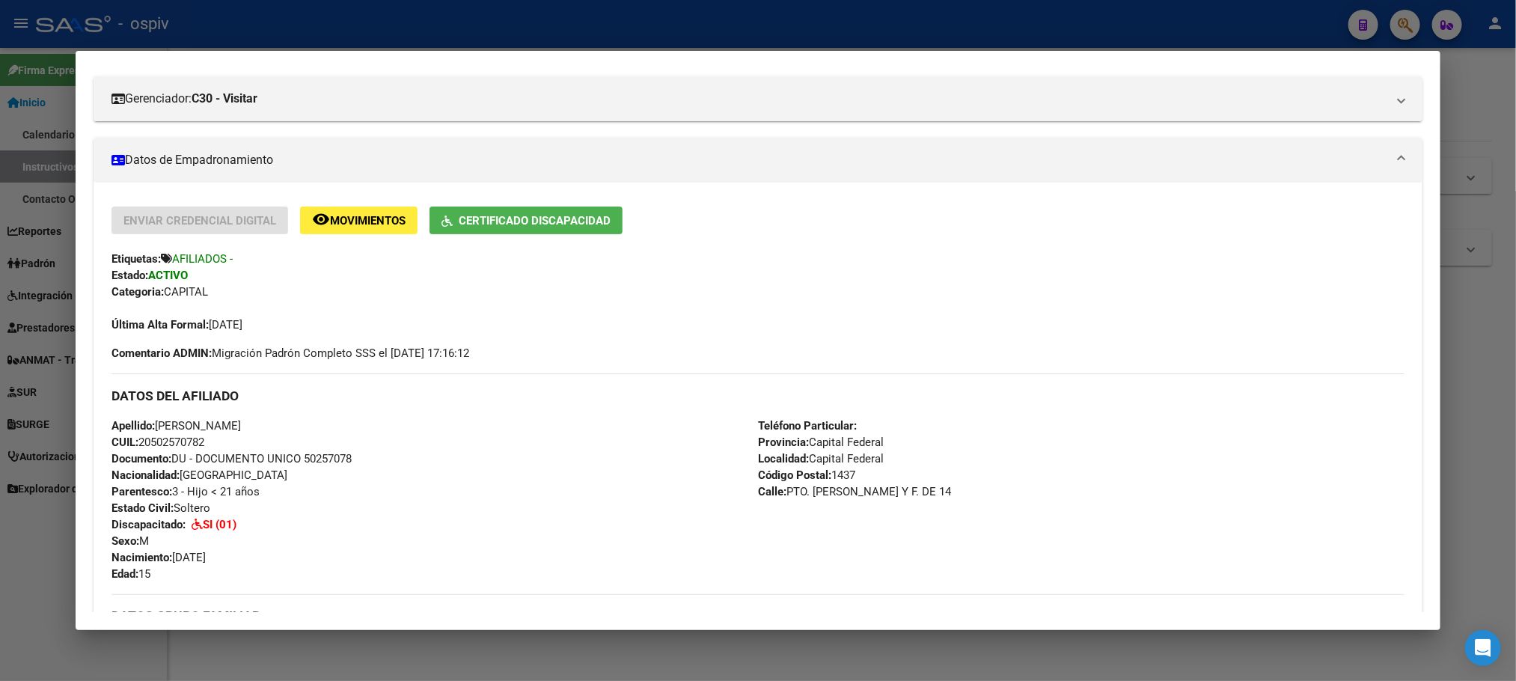
scroll to position [187, 0]
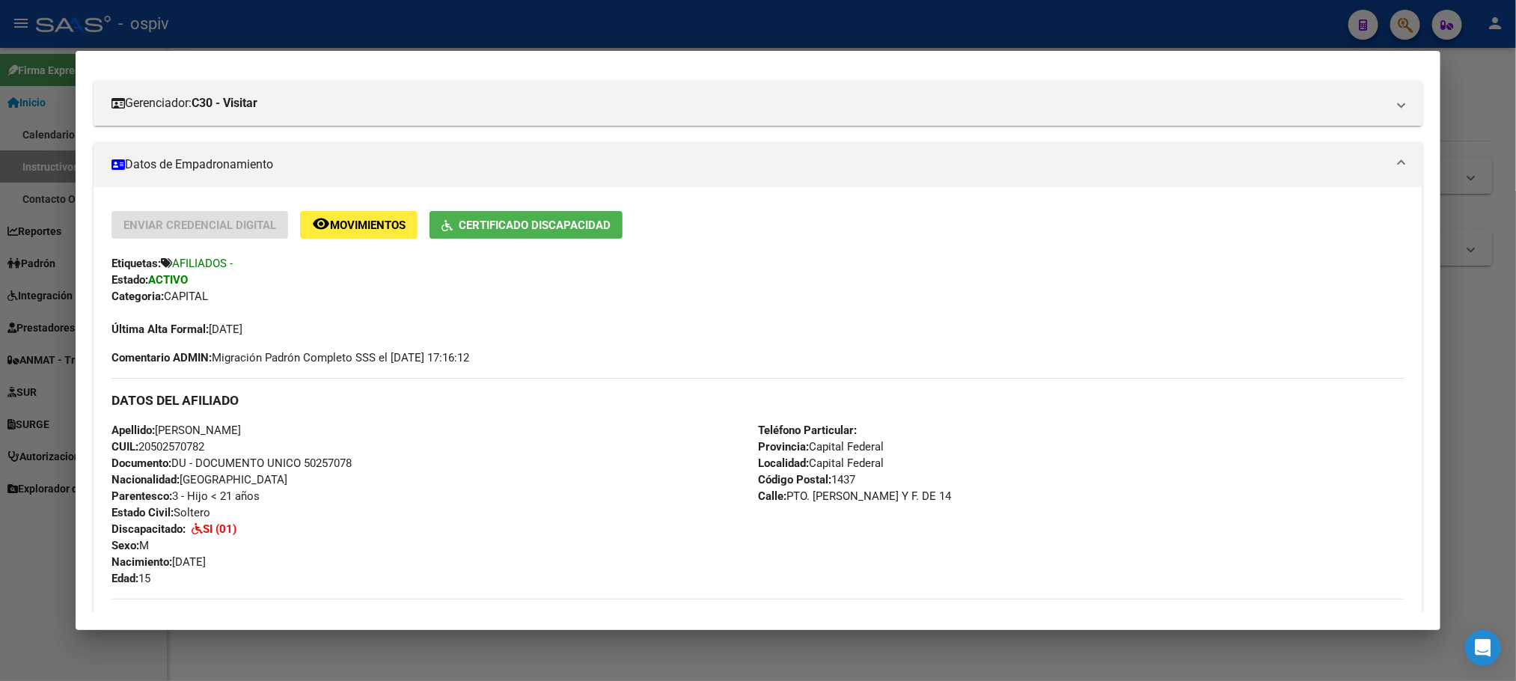
click at [523, 238] on button "Certificado Discapacidad" at bounding box center [525, 225] width 193 height 28
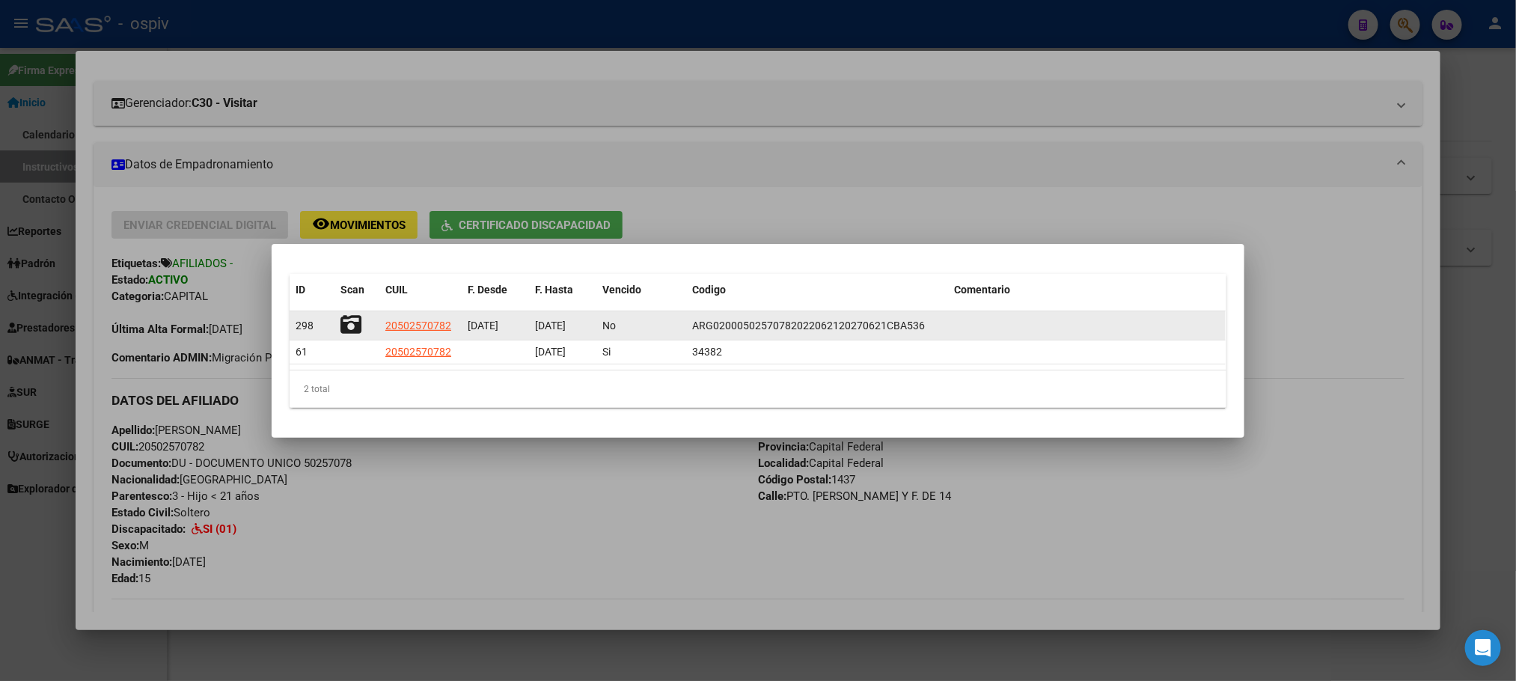
click at [346, 324] on icon at bounding box center [350, 324] width 21 height 21
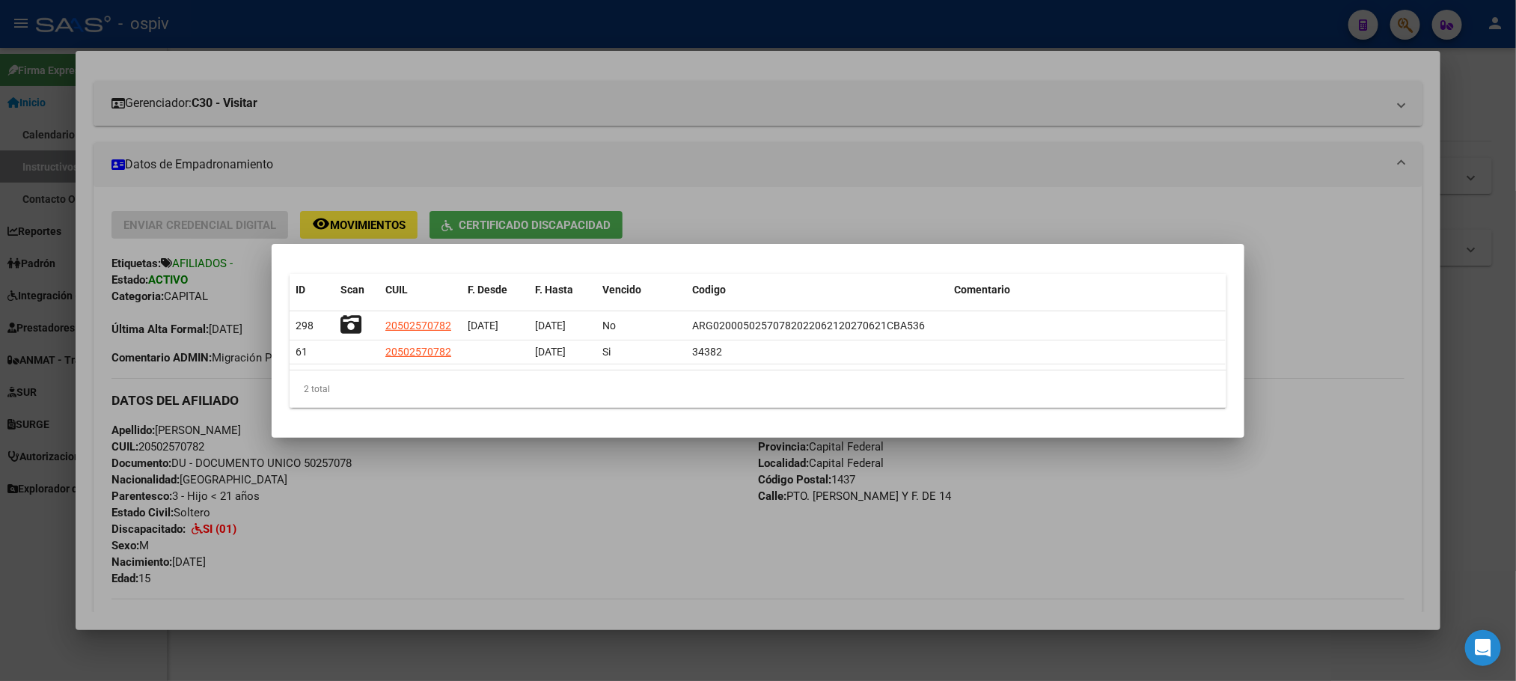
click at [732, 165] on div at bounding box center [758, 340] width 1516 height 681
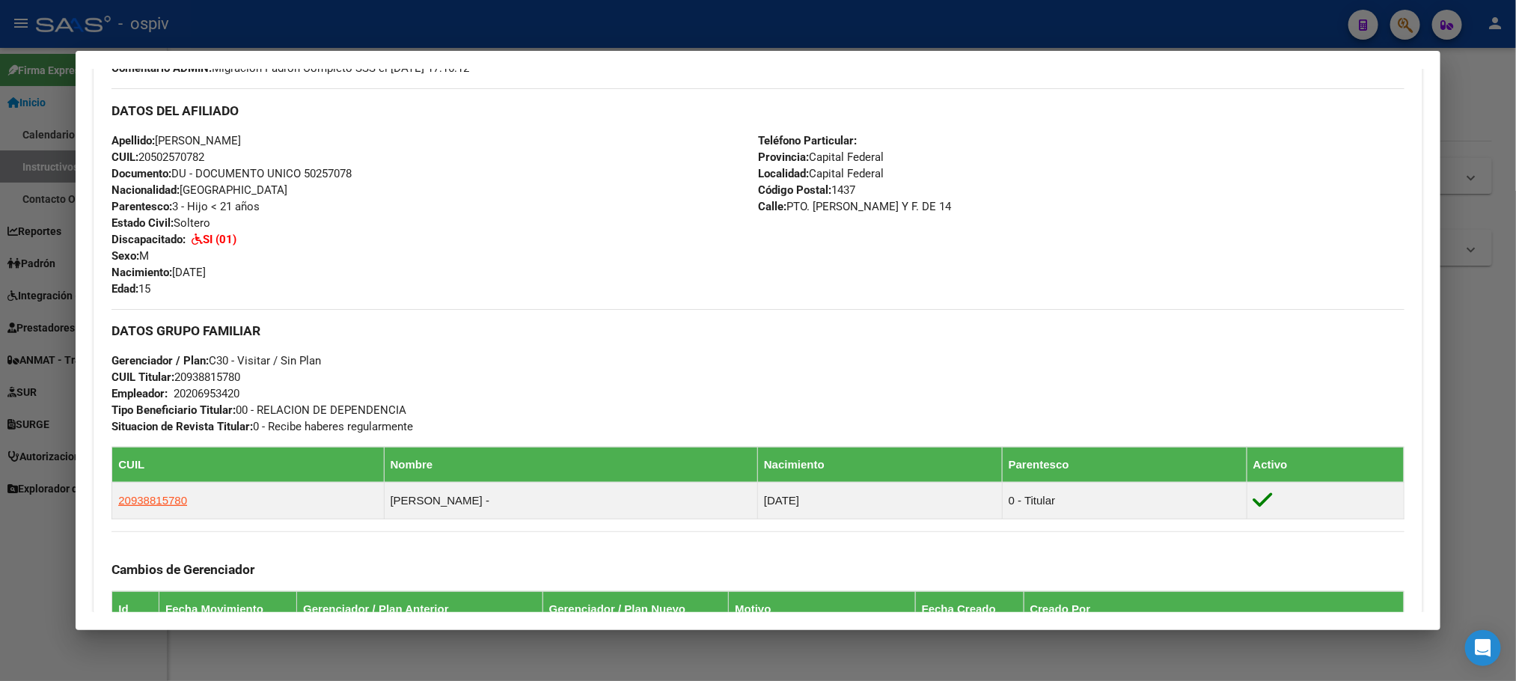
scroll to position [424, 0]
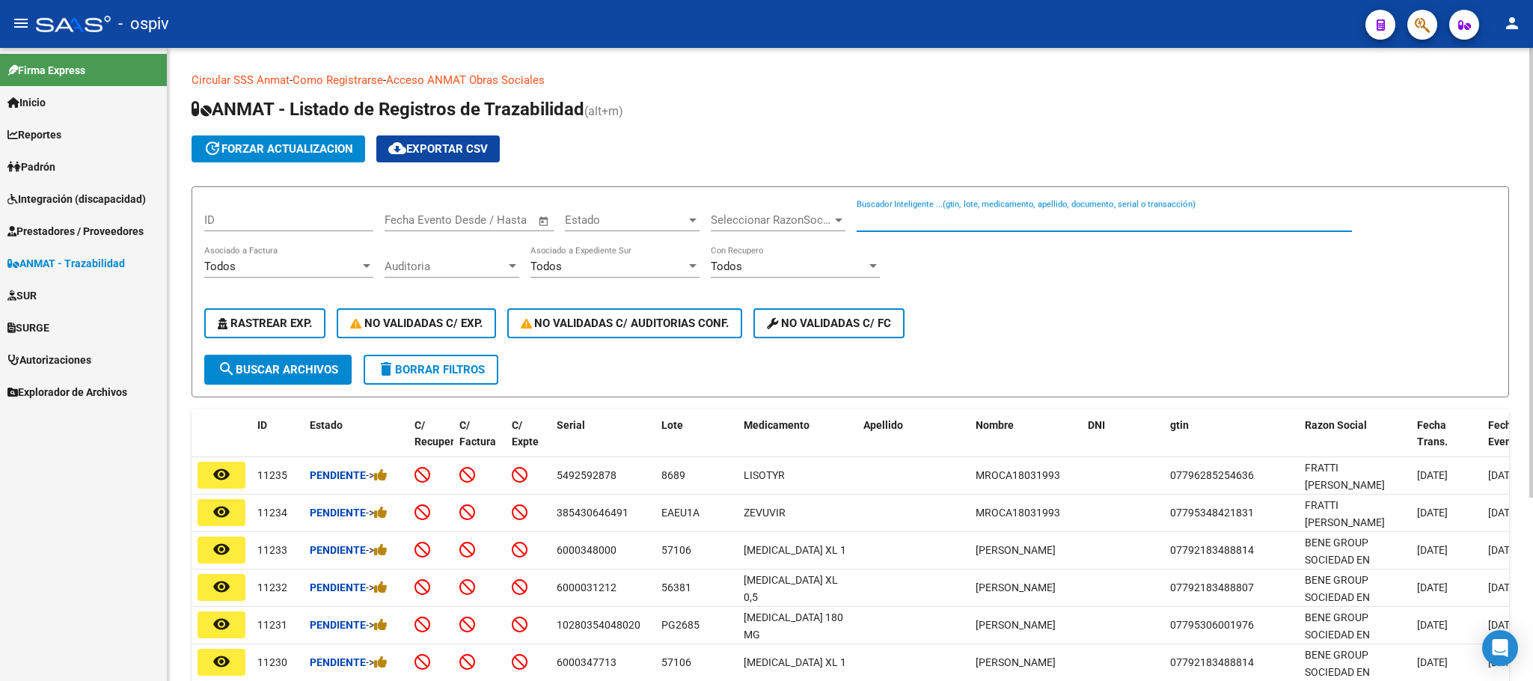
click at [964, 222] on input "Buscador Inteligente ...(gtin, lote, medicamento, apellido, documento, serial o…" at bounding box center [1104, 219] width 495 height 13
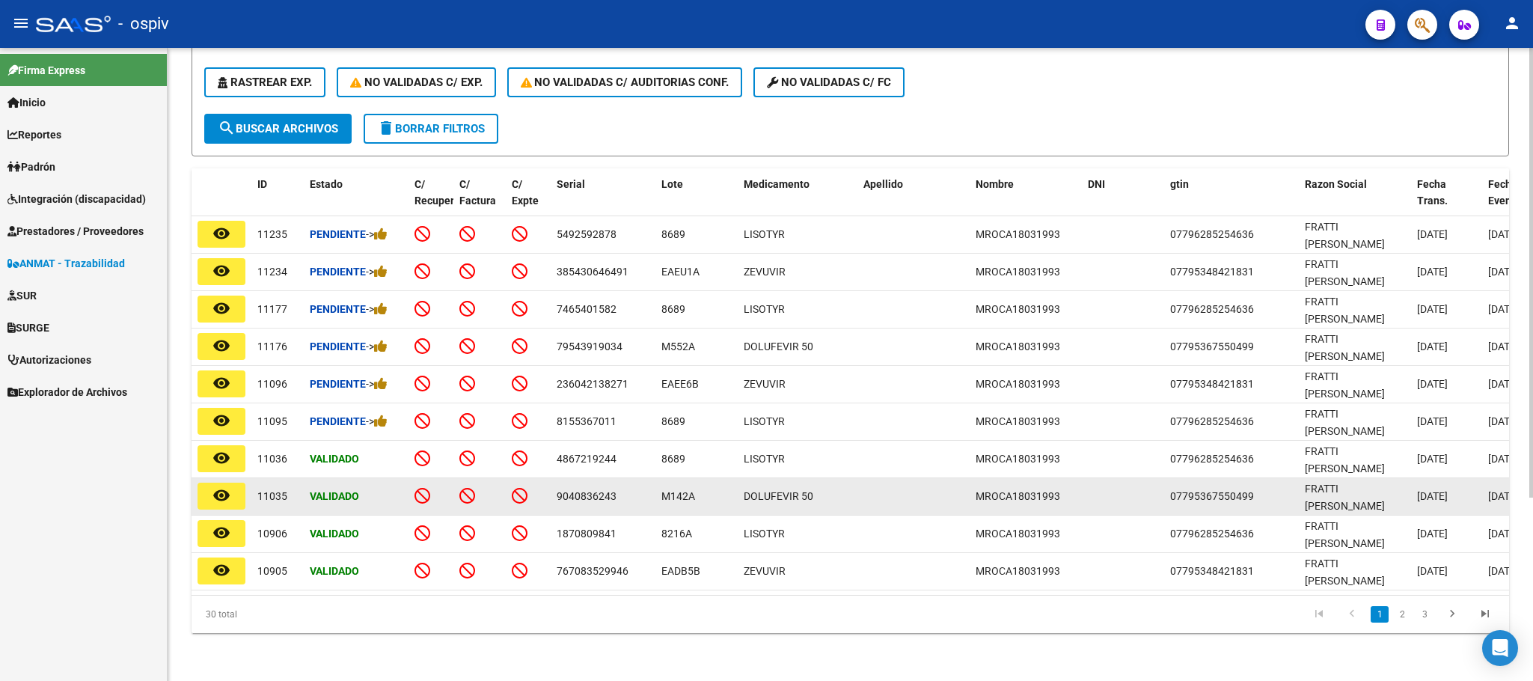
scroll to position [258, 0]
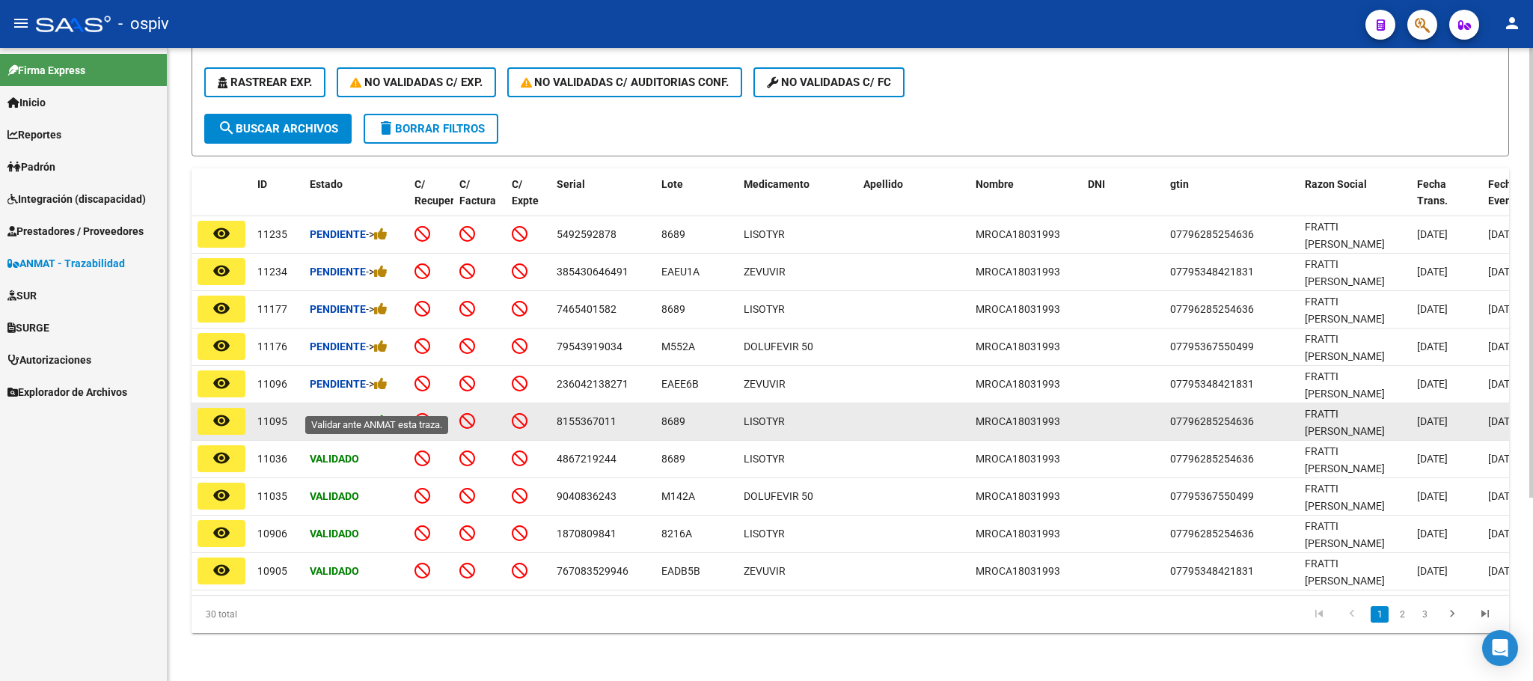
click at [382, 414] on icon at bounding box center [380, 421] width 13 height 14
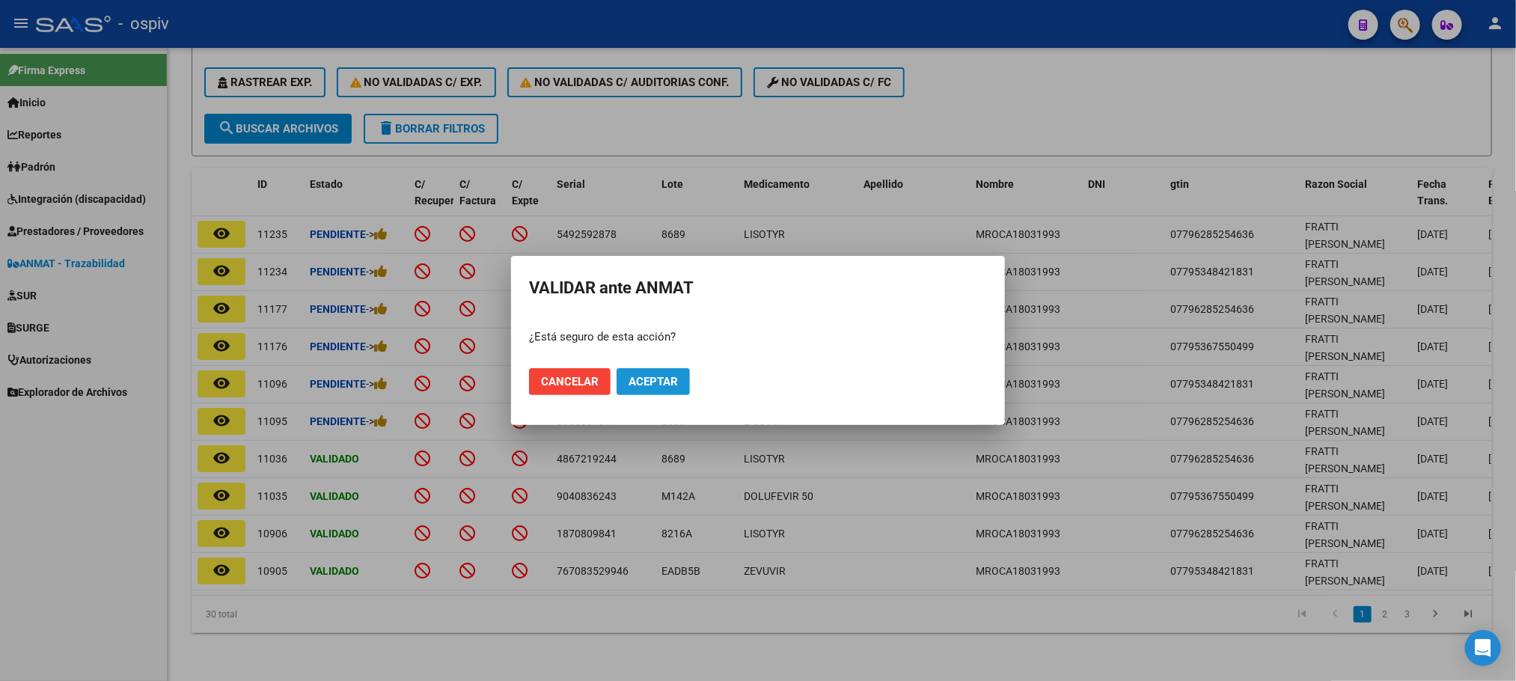
click at [647, 380] on span "Aceptar" at bounding box center [652, 381] width 49 height 13
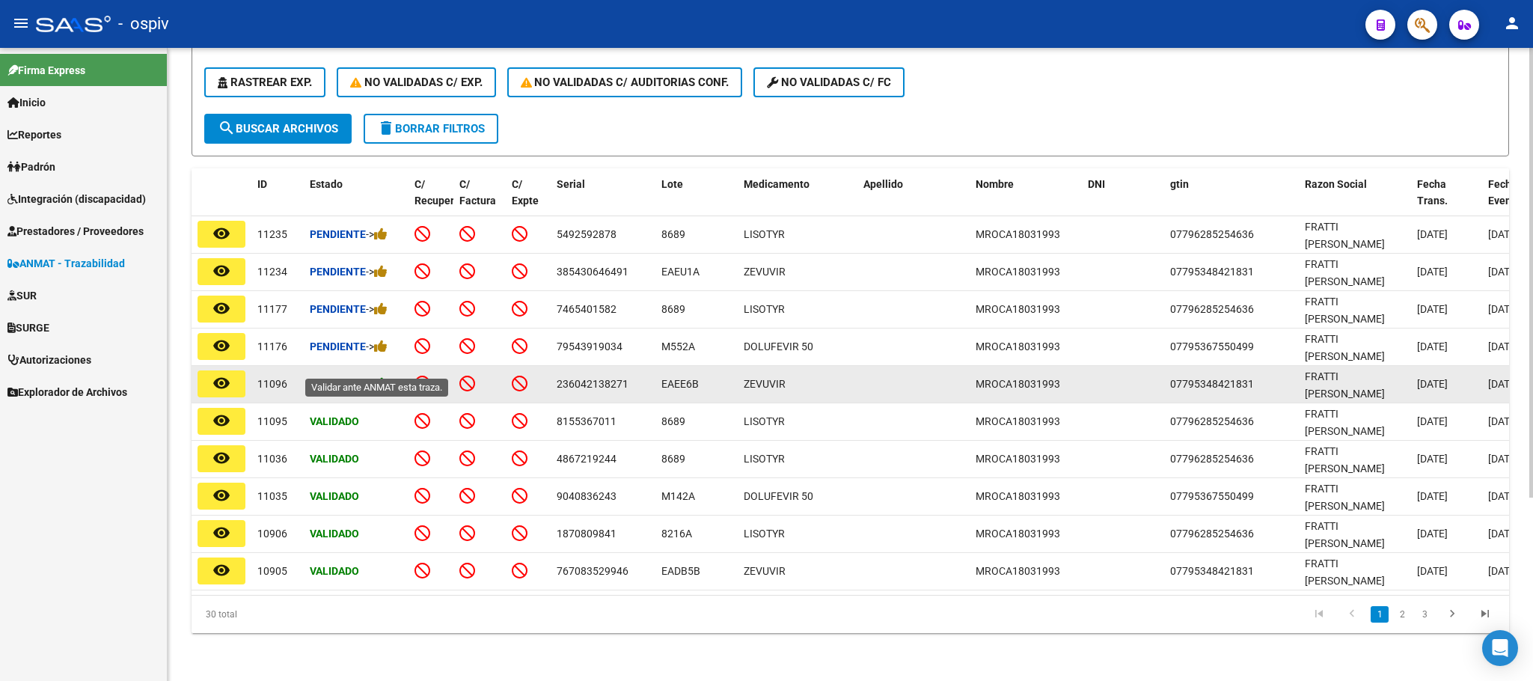
click at [388, 376] on icon at bounding box center [380, 383] width 13 height 14
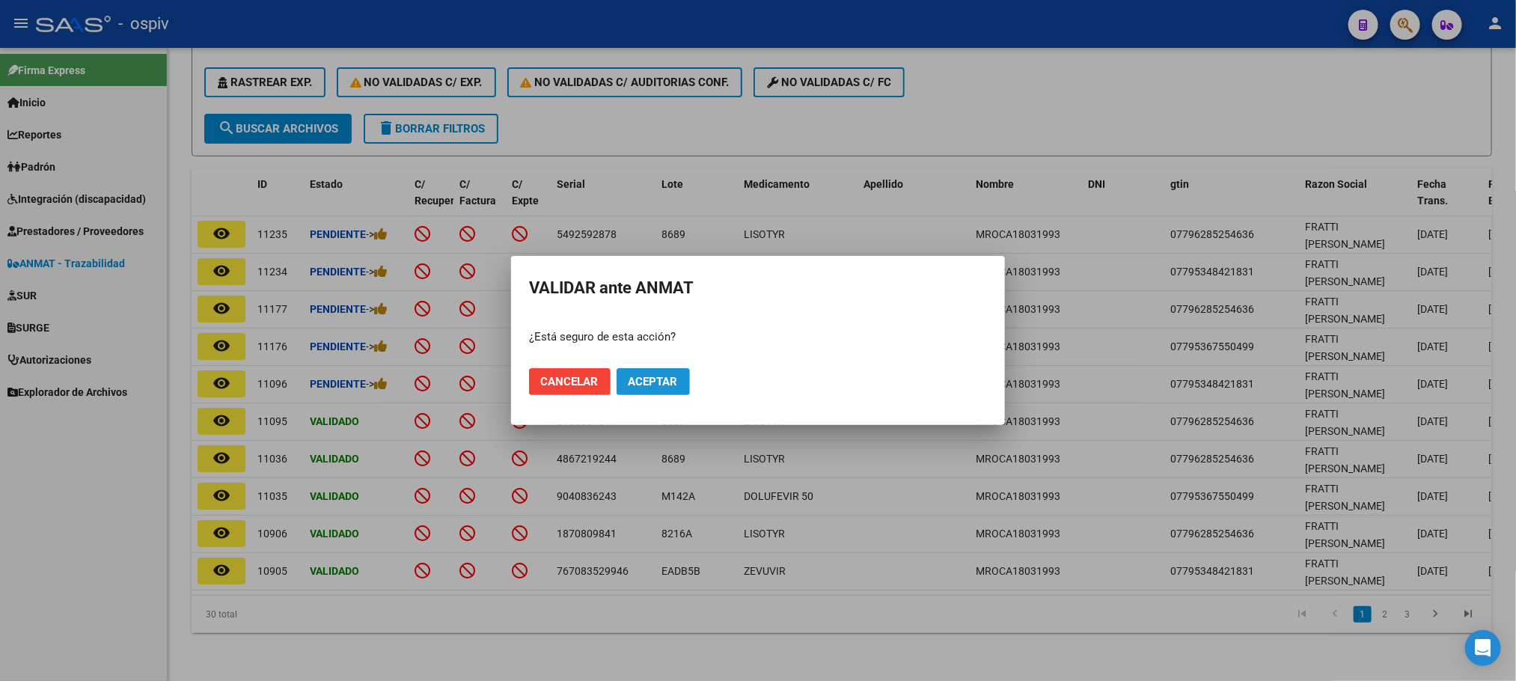
click at [653, 388] on button "Aceptar" at bounding box center [653, 381] width 73 height 27
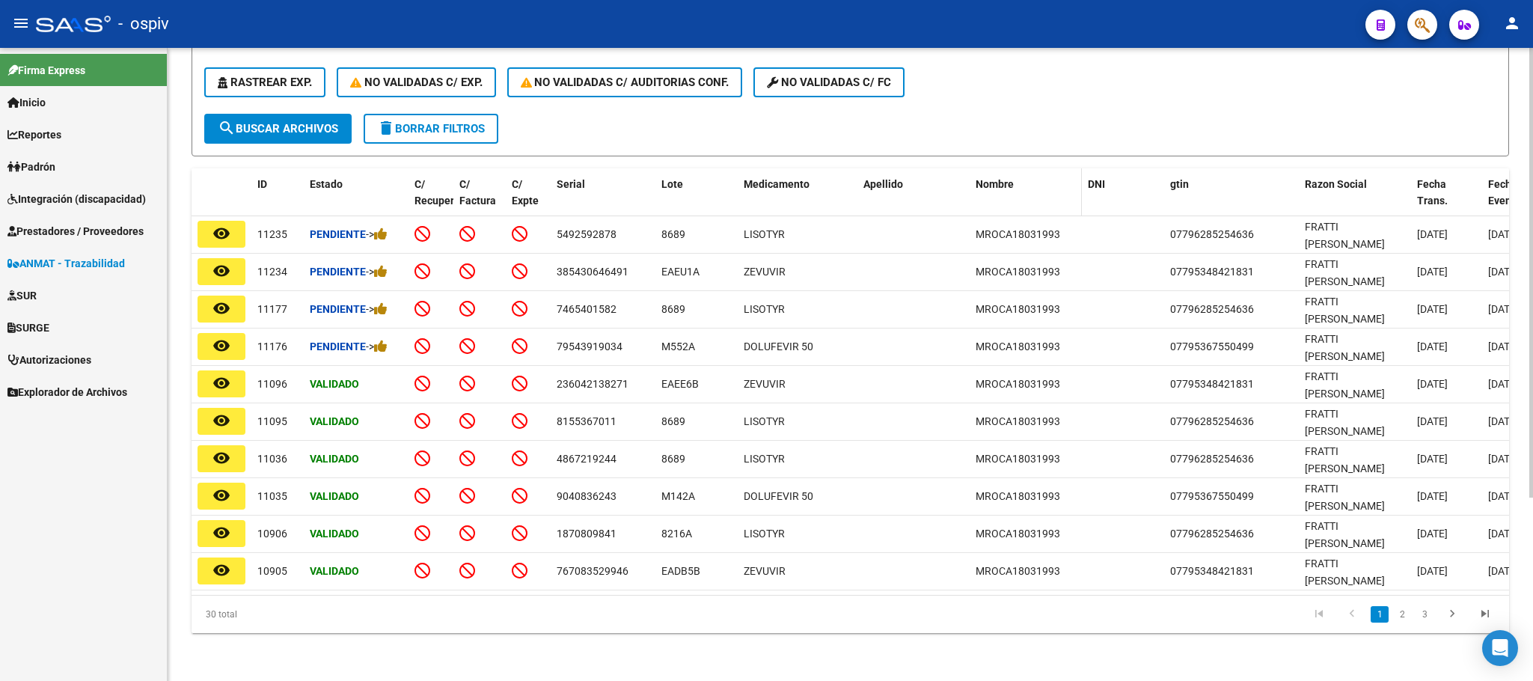
scroll to position [0, 0]
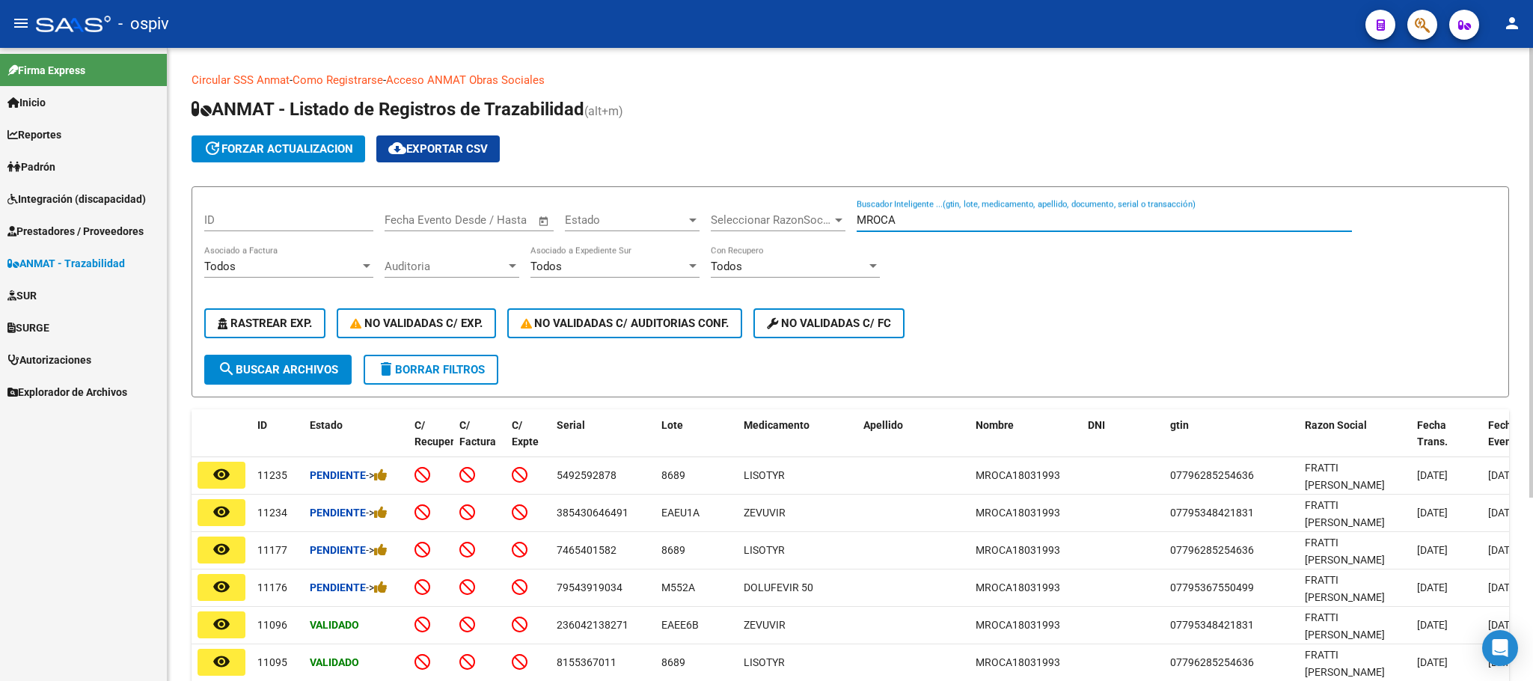
click at [1004, 215] on input "MROCA" at bounding box center [1104, 219] width 495 height 13
type input "M"
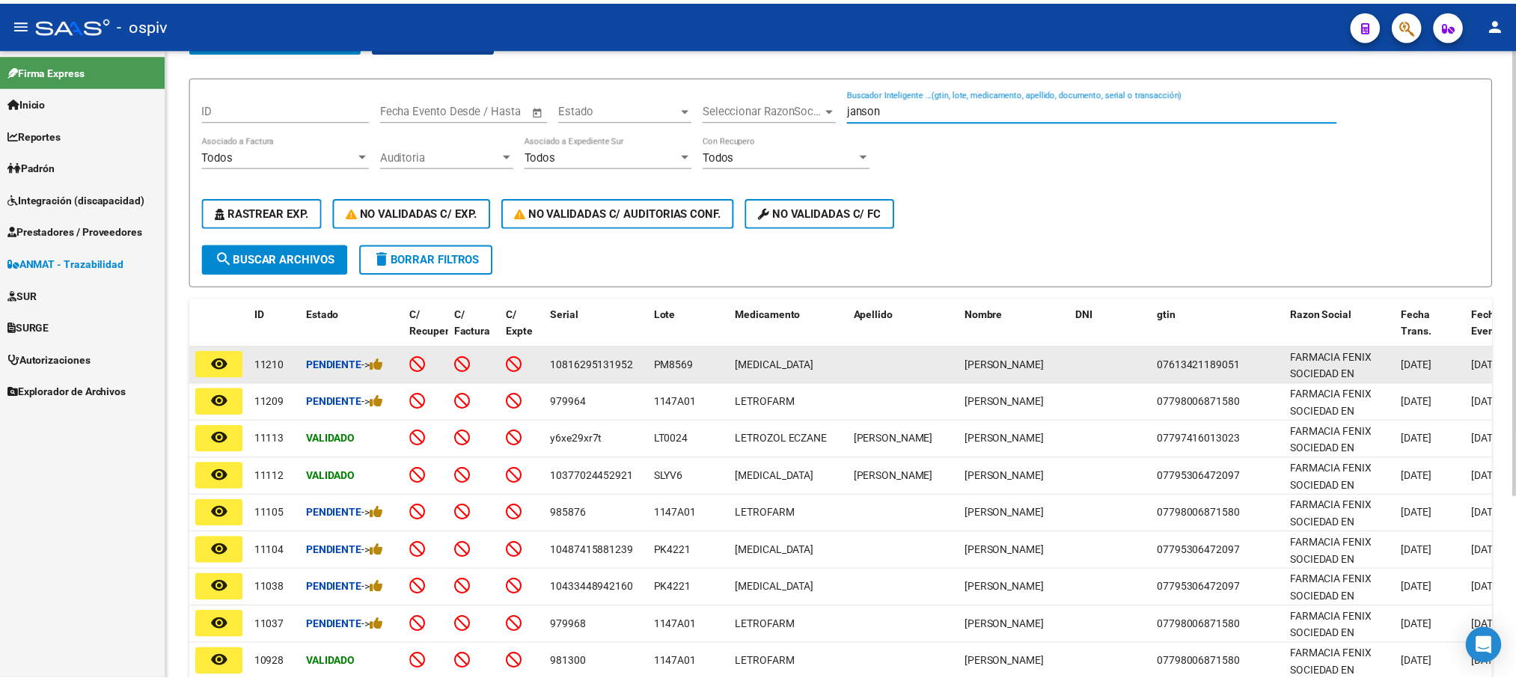
scroll to position [187, 0]
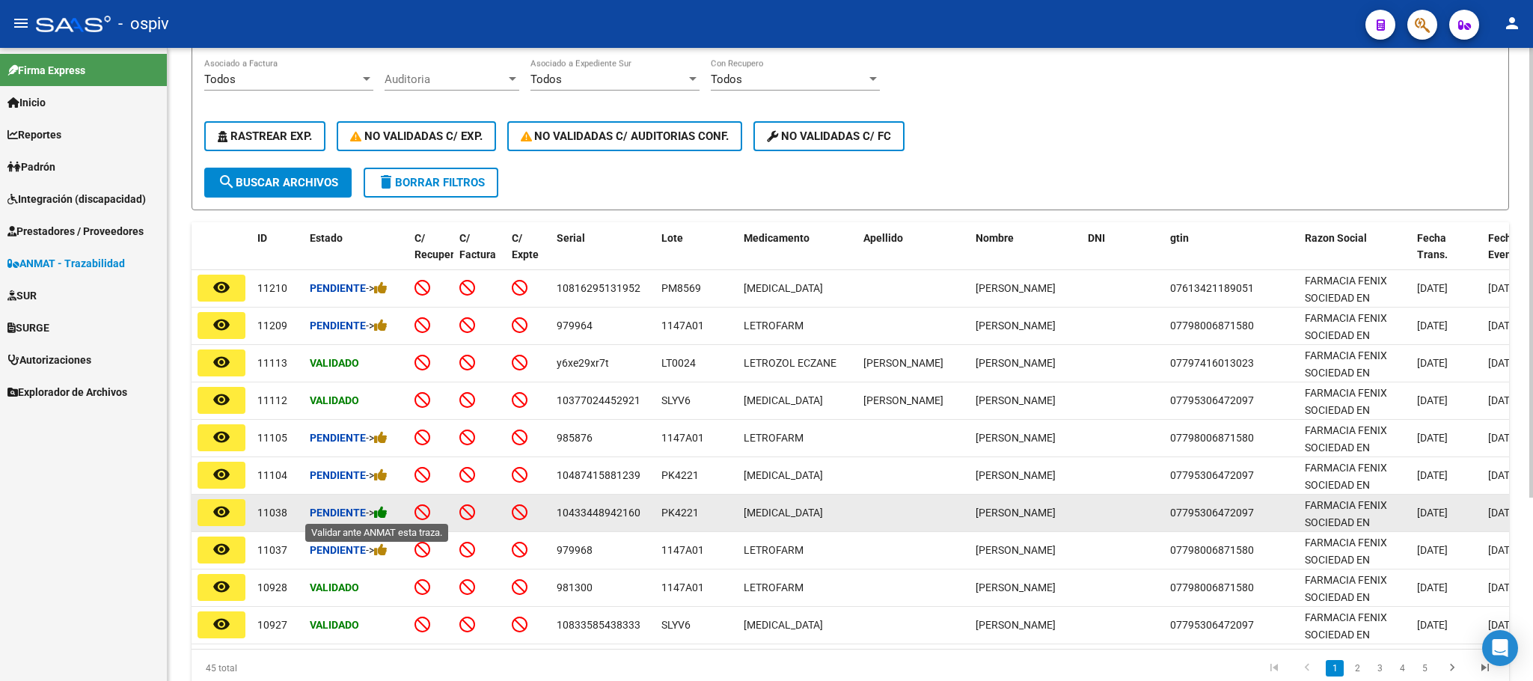
type input "janson"
click at [385, 512] on icon at bounding box center [380, 512] width 13 height 14
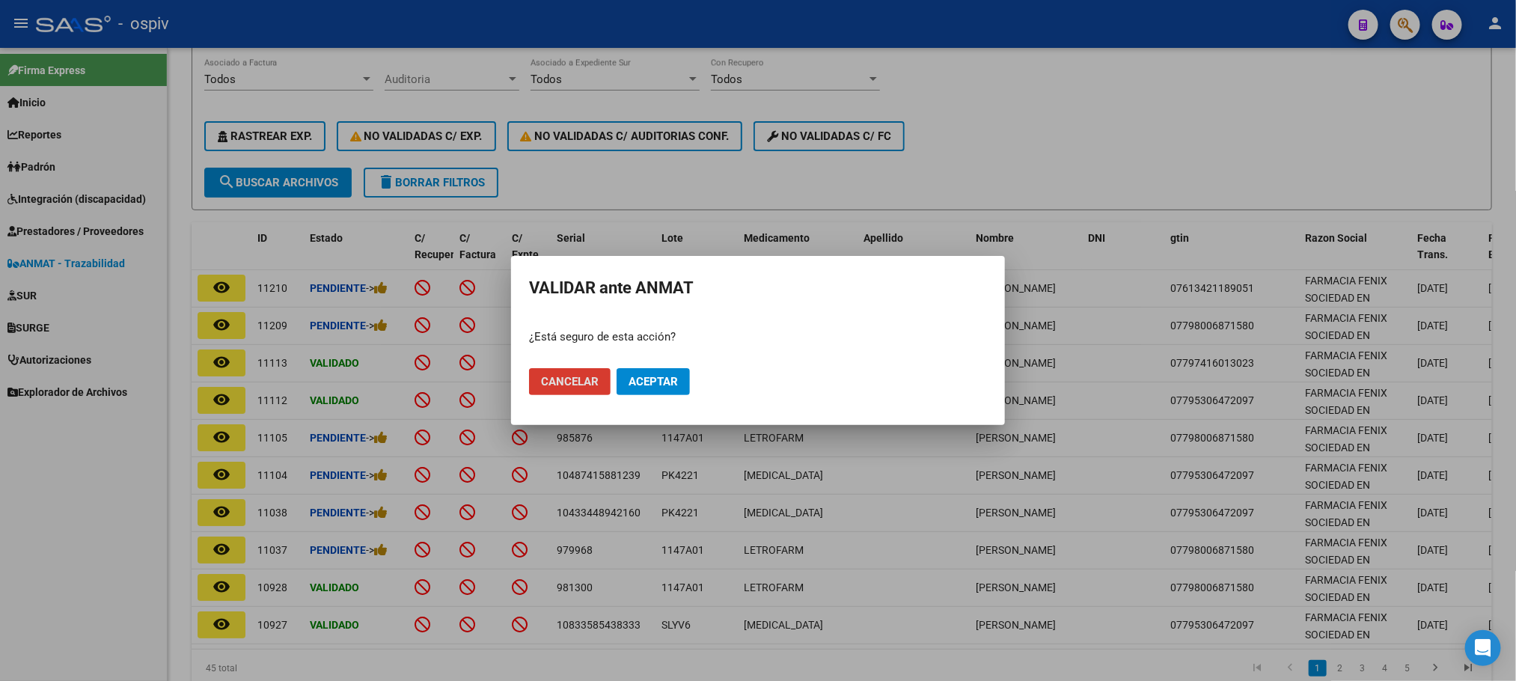
click at [671, 379] on span "Aceptar" at bounding box center [652, 381] width 49 height 13
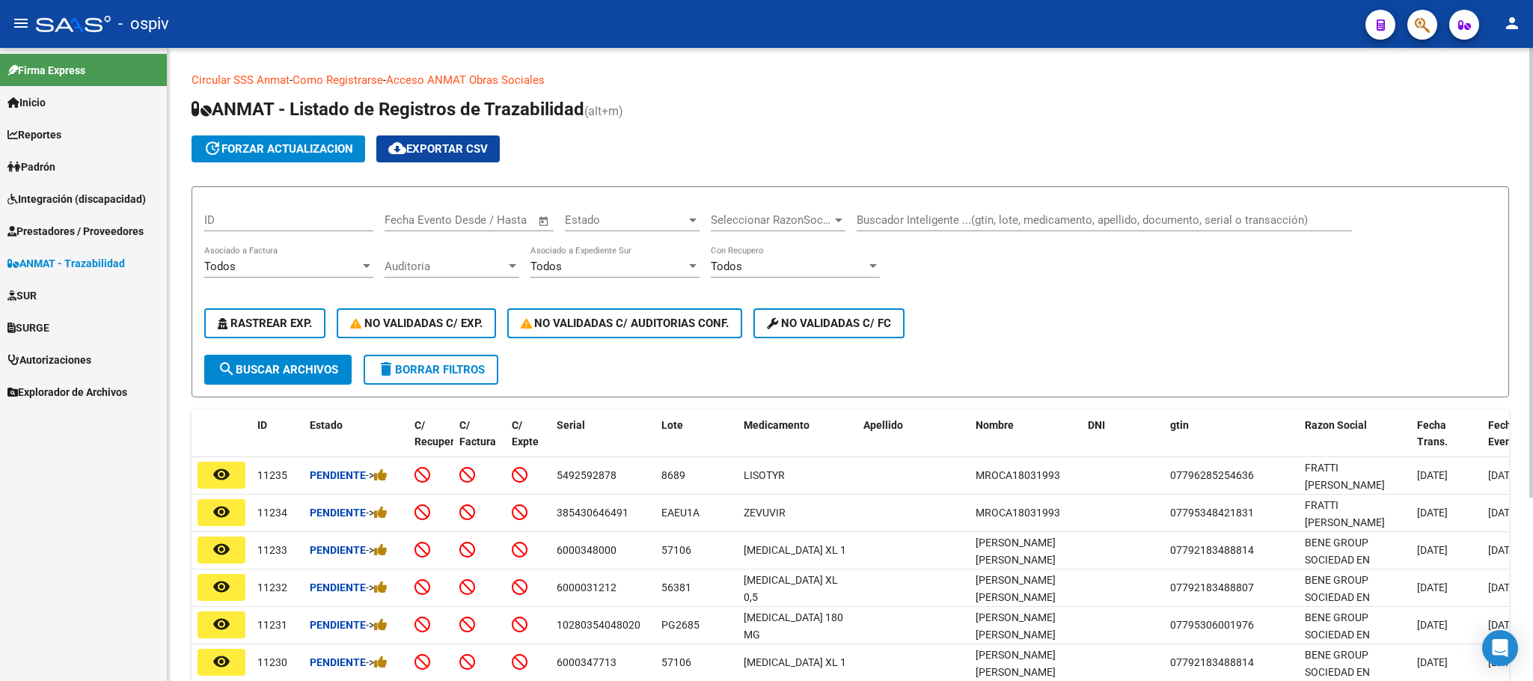
click at [957, 223] on input "Buscador Inteligente ...(gtin, lote, medicamento, apellido, documento, serial o…" at bounding box center [1104, 219] width 495 height 13
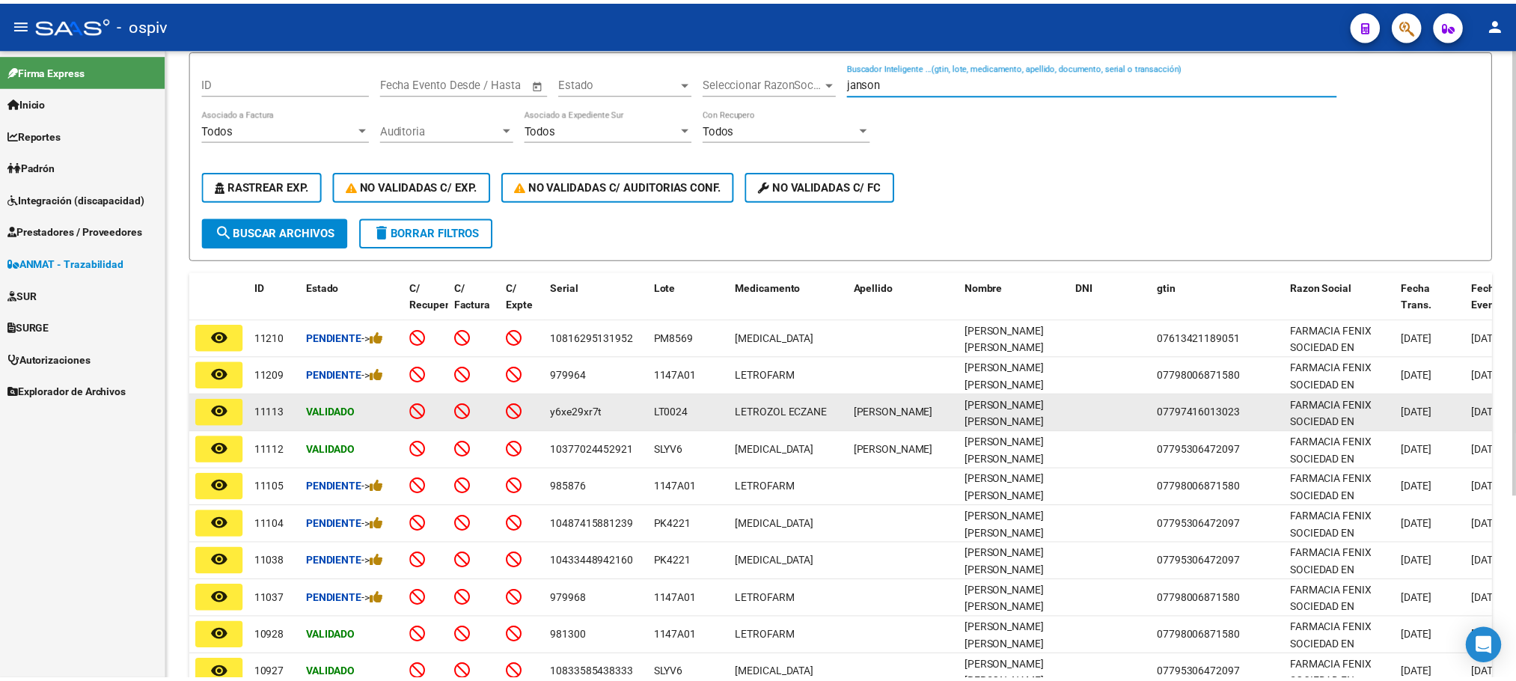
scroll to position [187, 0]
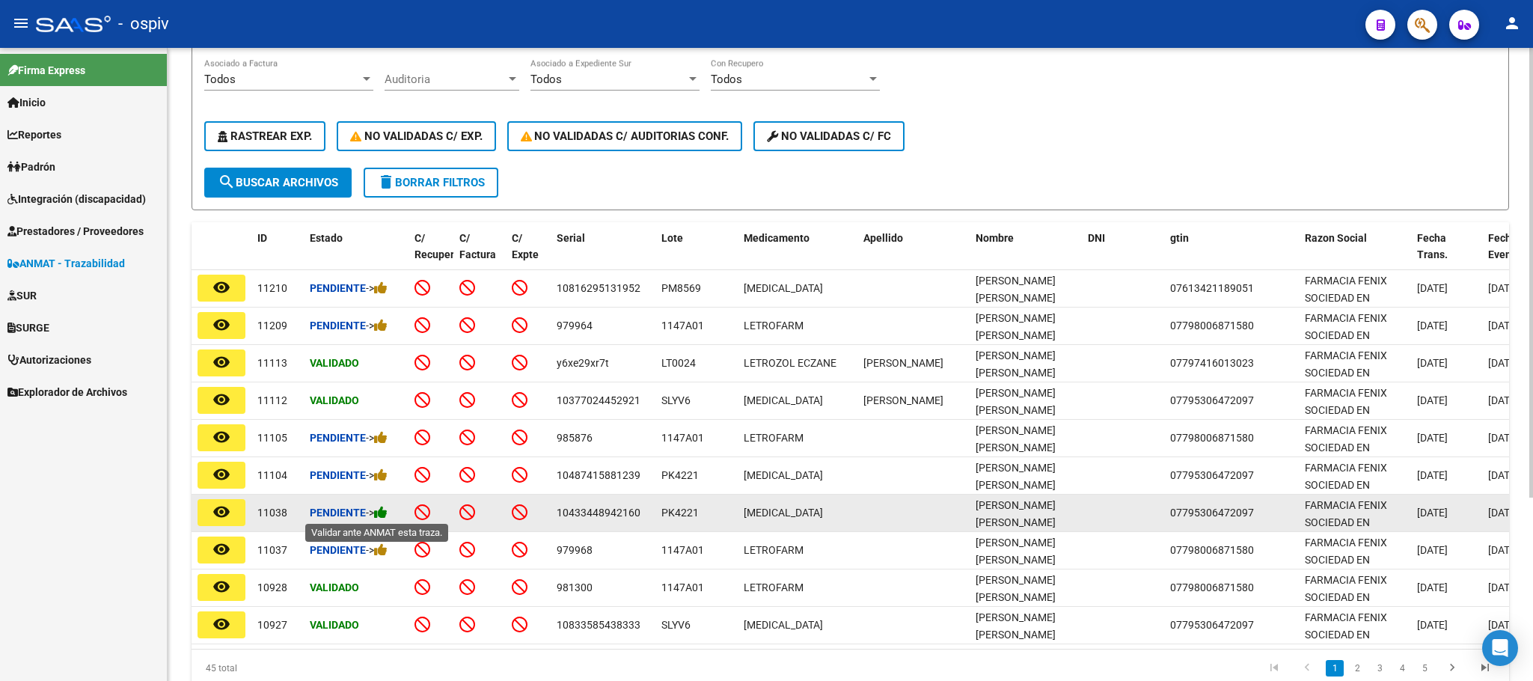
type input "janson"
click at [388, 513] on icon at bounding box center [380, 512] width 13 height 14
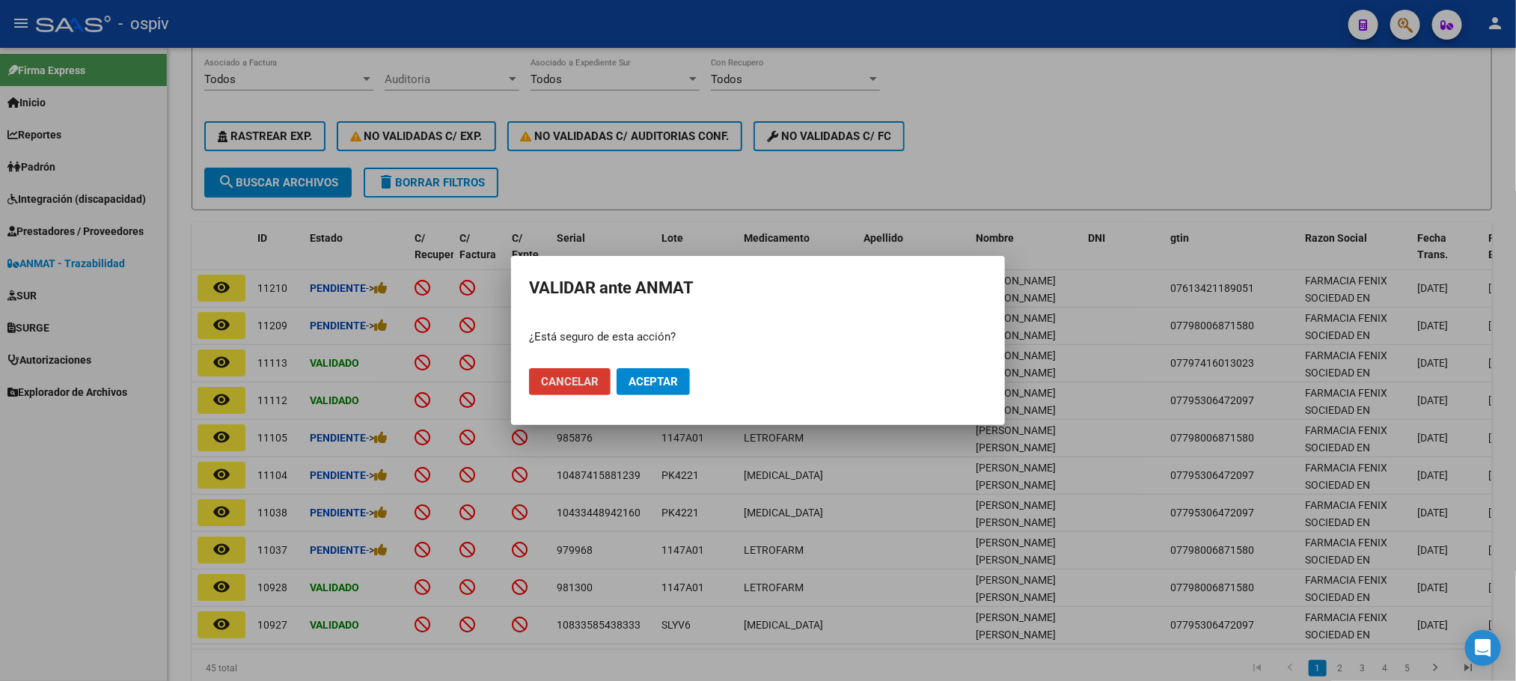
click at [655, 387] on span "Aceptar" at bounding box center [652, 381] width 49 height 13
